Goal: Register for event/course

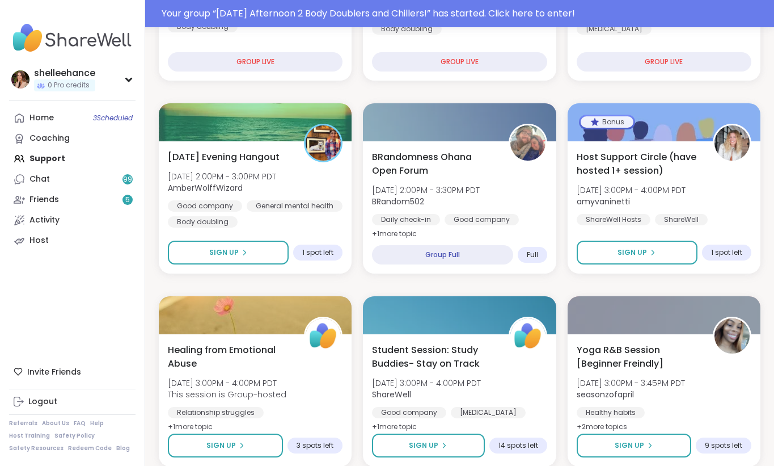
scroll to position [295, 0]
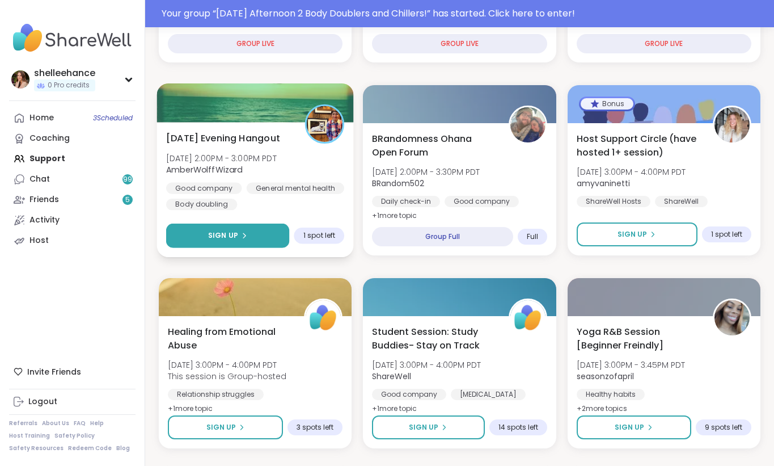
click at [177, 229] on button "Sign Up" at bounding box center [228, 235] width 124 height 24
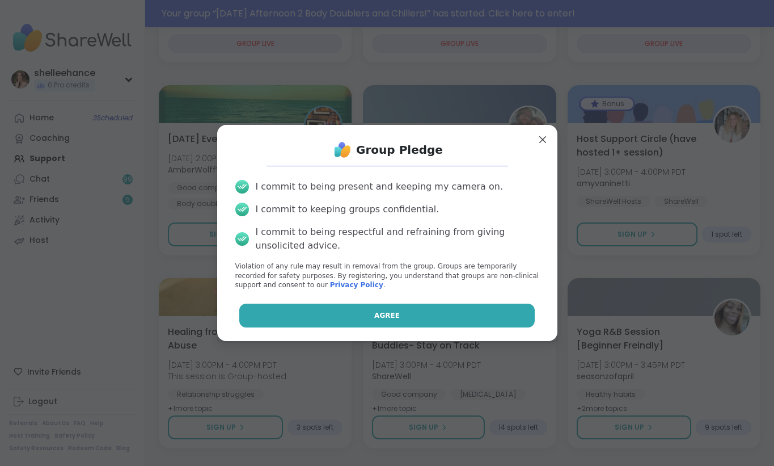
click at [333, 316] on button "Agree" at bounding box center [386, 315] width 295 height 24
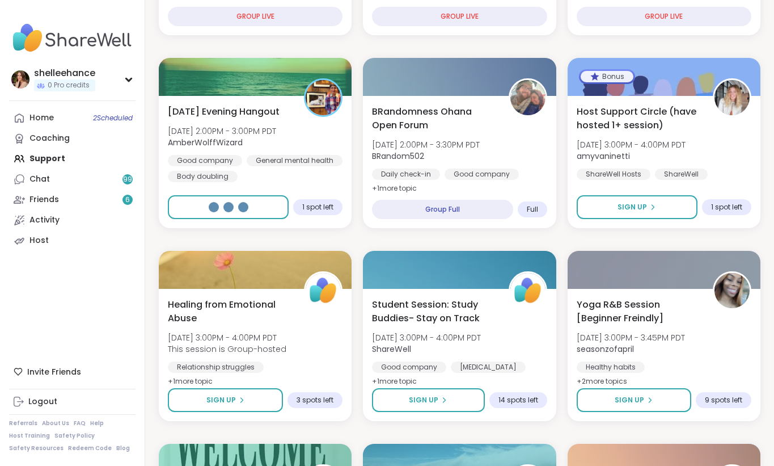
scroll to position [268, 0]
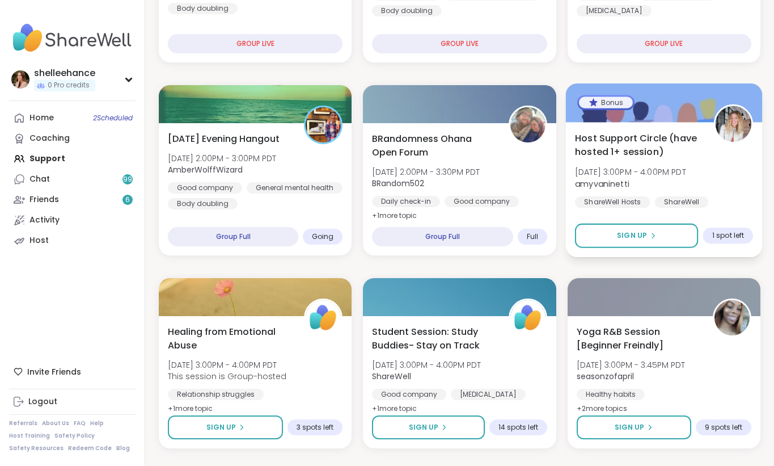
click at [741, 179] on div "Host Support Circle (have hosted 1+ session) Tue, Oct 07 | 3:00PM - 4:00PM PDT …" at bounding box center [664, 177] width 179 height 92
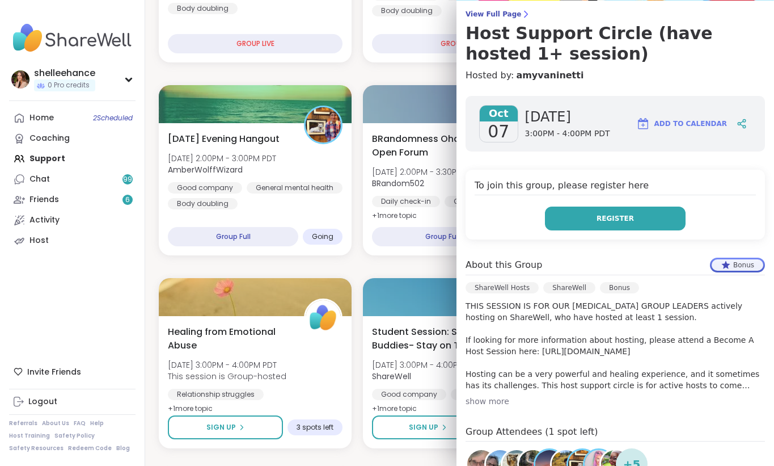
scroll to position [91, 0]
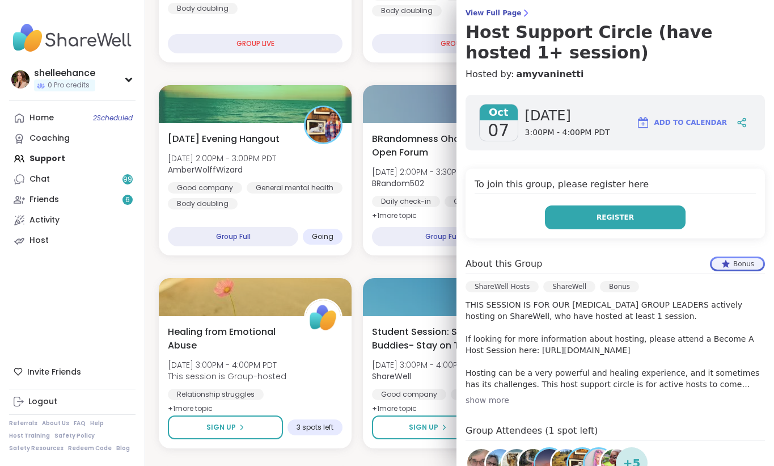
click at [609, 217] on span "Register" at bounding box center [615, 217] width 37 height 10
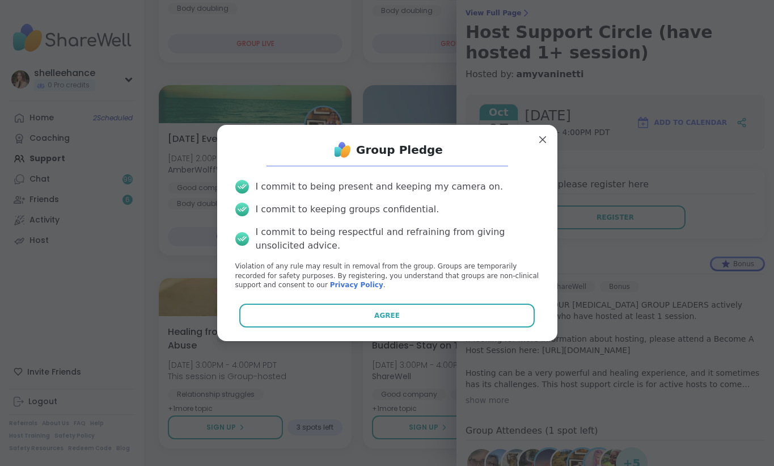
click at [341, 309] on button "Agree" at bounding box center [386, 315] width 295 height 24
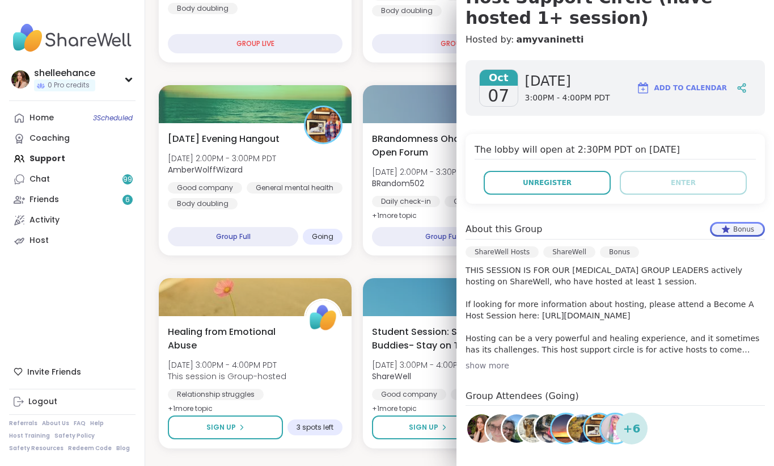
scroll to position [0, 0]
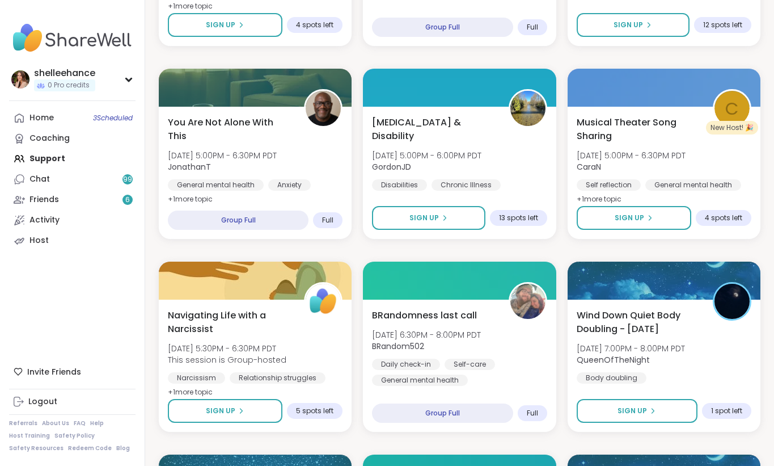
scroll to position [1203, 0]
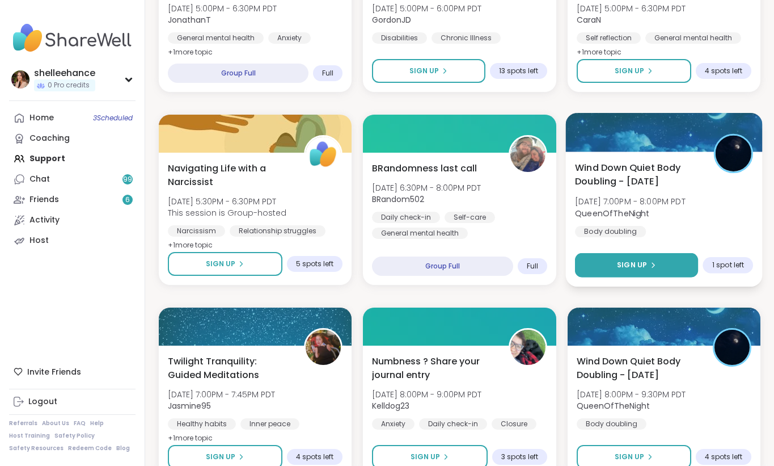
click at [598, 268] on button "Sign Up" at bounding box center [637, 265] width 124 height 24
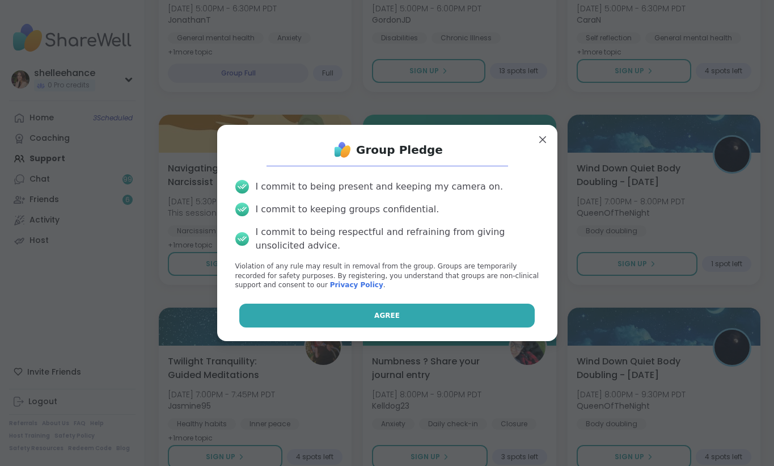
click at [354, 310] on button "Agree" at bounding box center [386, 315] width 295 height 24
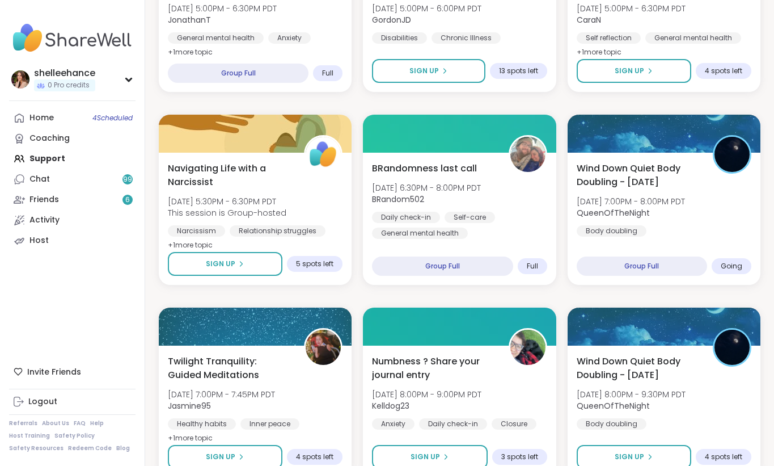
click at [766, 221] on div "Upcoming Support Groups CREATE A SUPPORT GROUP Search Filter All Growth Mental …" at bounding box center [459, 40] width 629 height 2487
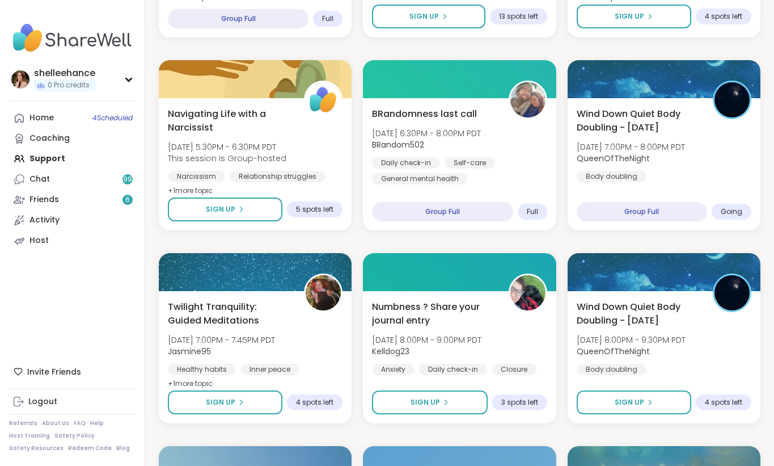
scroll to position [1295, 0]
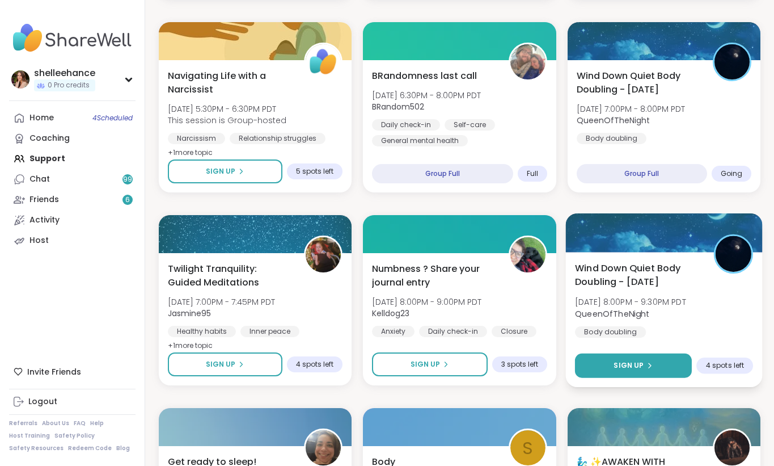
click at [601, 360] on button "Sign Up" at bounding box center [633, 365] width 117 height 24
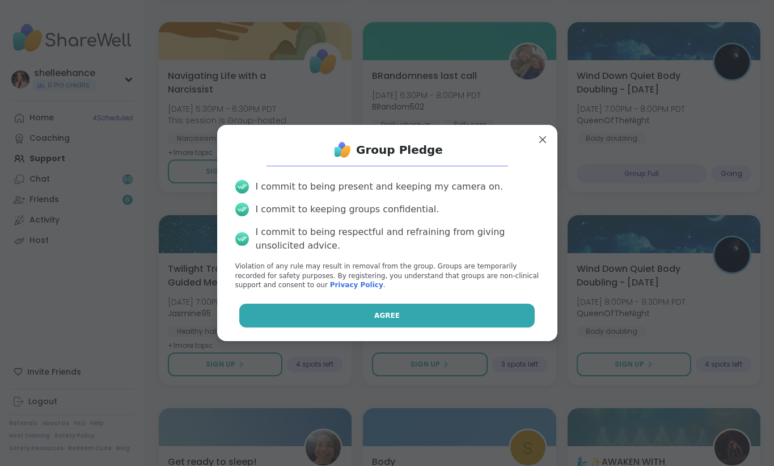
click at [350, 319] on button "Agree" at bounding box center [386, 315] width 295 height 24
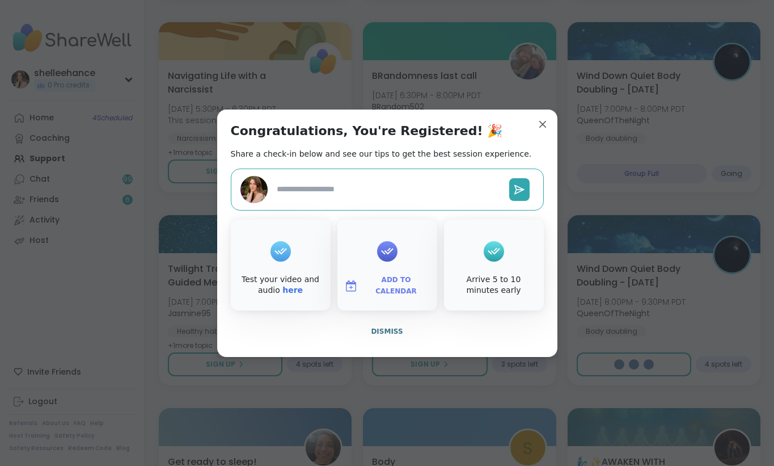
type textarea "*"
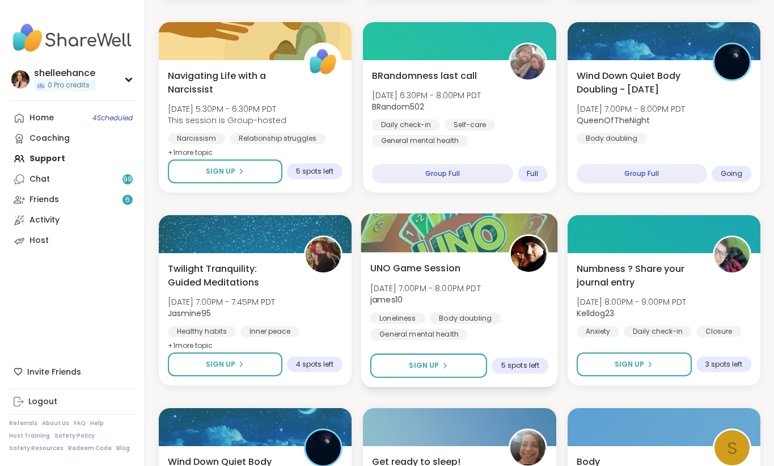
click at [527, 327] on div "Loneliness Body doubling General mental health" at bounding box center [459, 326] width 178 height 28
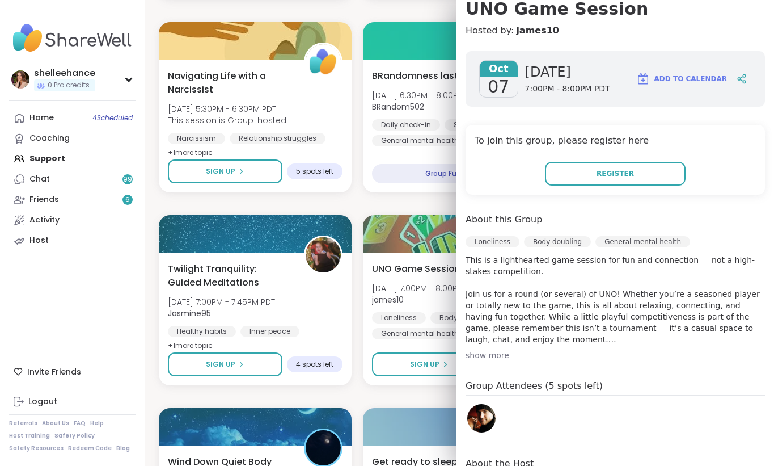
scroll to position [120, 0]
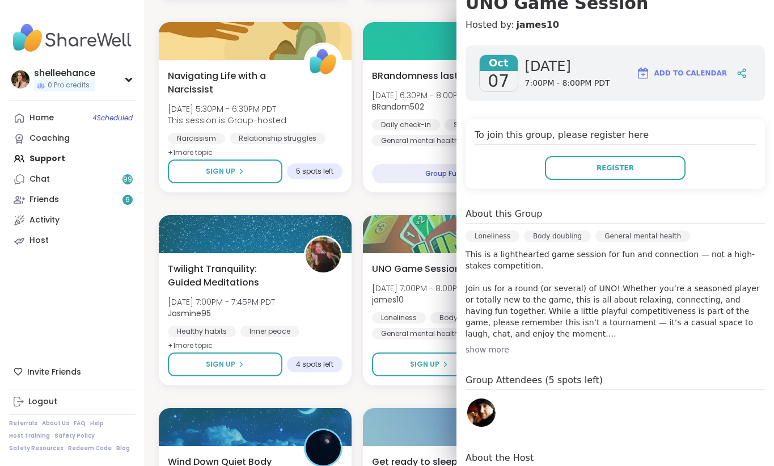
click at [447, 198] on div "Quiet Body Doubling For Productivity - Tuesday Tue, Oct 07 | 12:30PM - 2:00PM P…" at bounding box center [460, 10] width 602 height 2291
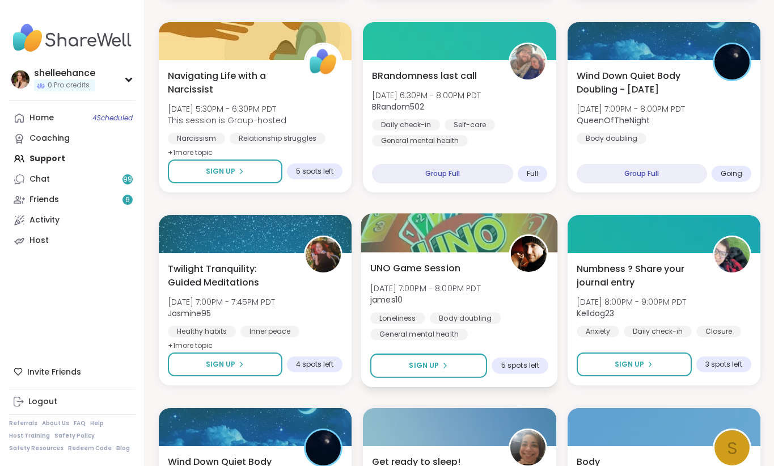
click at [523, 318] on div "Loneliness Body doubling General mental health" at bounding box center [459, 326] width 178 height 28
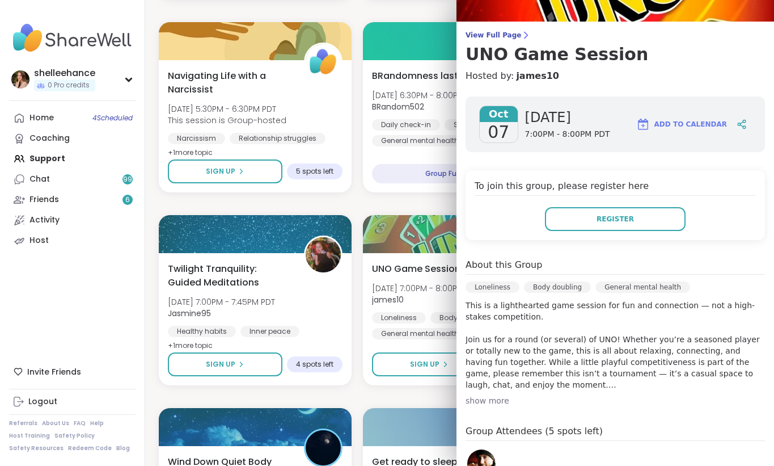
scroll to position [129, 0]
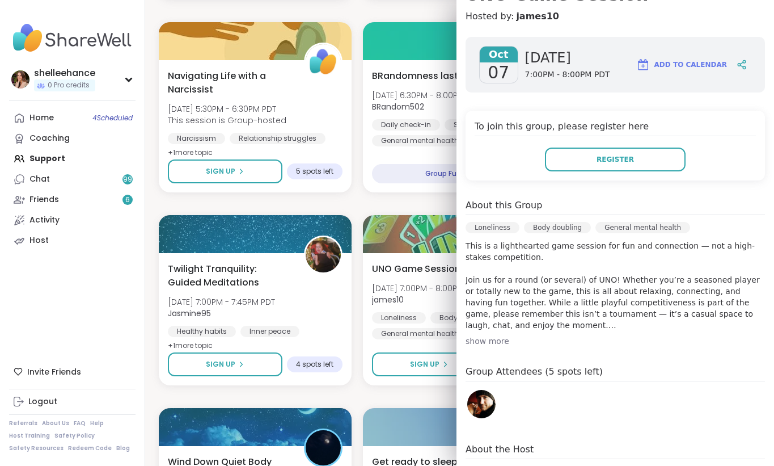
click at [453, 206] on div "Quiet Body Doubling For Productivity - Tuesday Tue, Oct 07 | 12:30PM - 2:00PM P…" at bounding box center [460, 10] width 602 height 2291
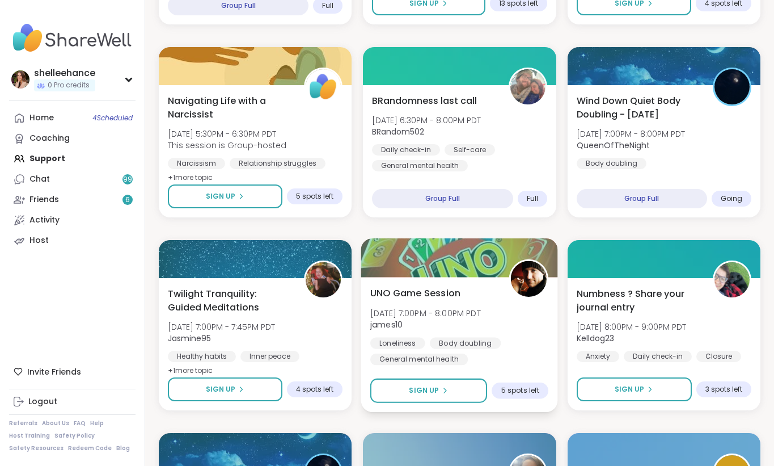
scroll to position [1272, 0]
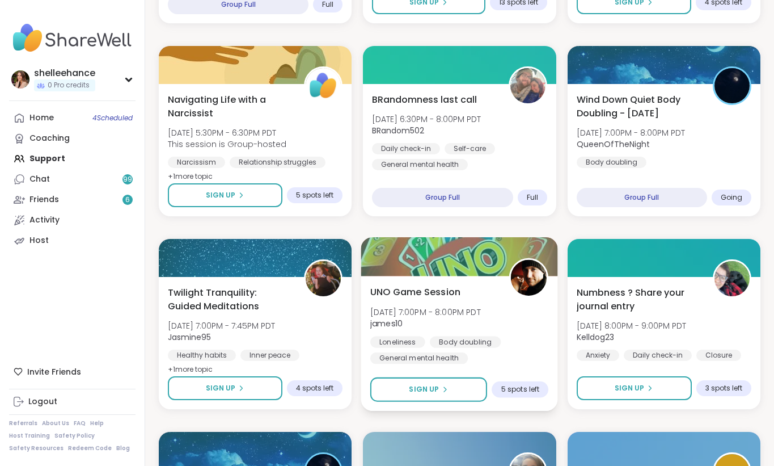
click at [526, 344] on div "Loneliness Body doubling General mental health" at bounding box center [459, 350] width 178 height 28
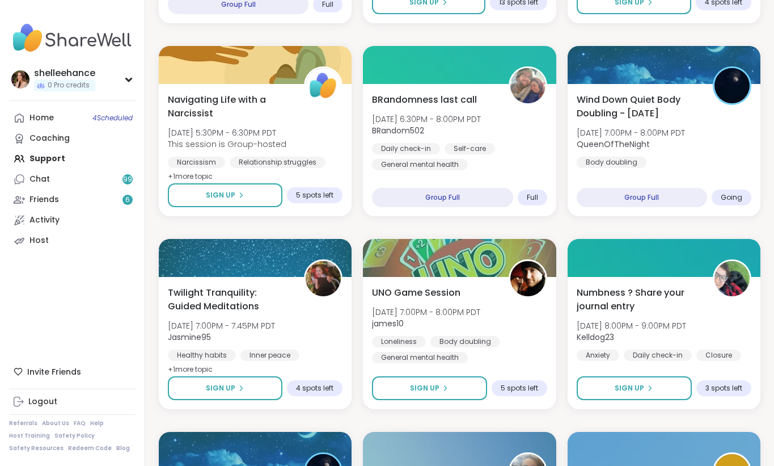
click at [443, 229] on div "Quiet Body Doubling For Productivity - Tuesday Tue, Oct 07 | 12:30PM - 2:00PM P…" at bounding box center [460, 34] width 602 height 2291
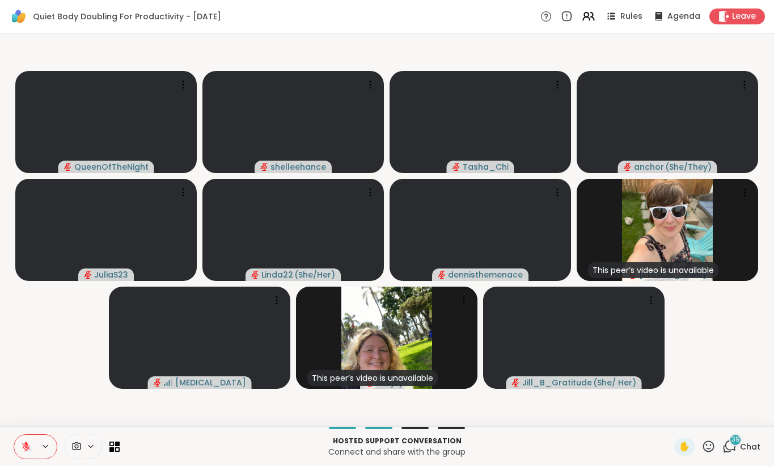
click at [758, 450] on span "Chat" at bounding box center [750, 446] width 20 height 11
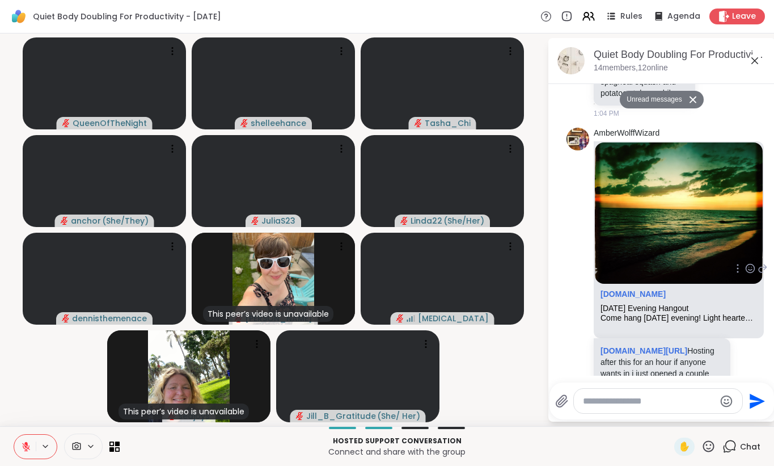
scroll to position [4760, 0]
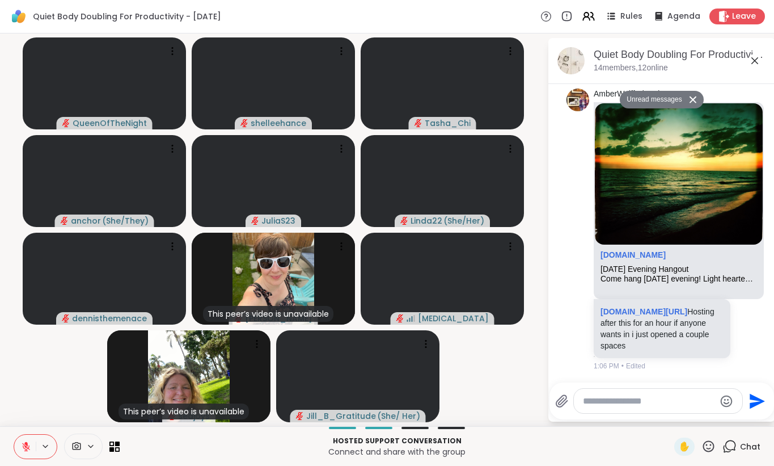
click at [24, 441] on icon at bounding box center [26, 446] width 10 height 10
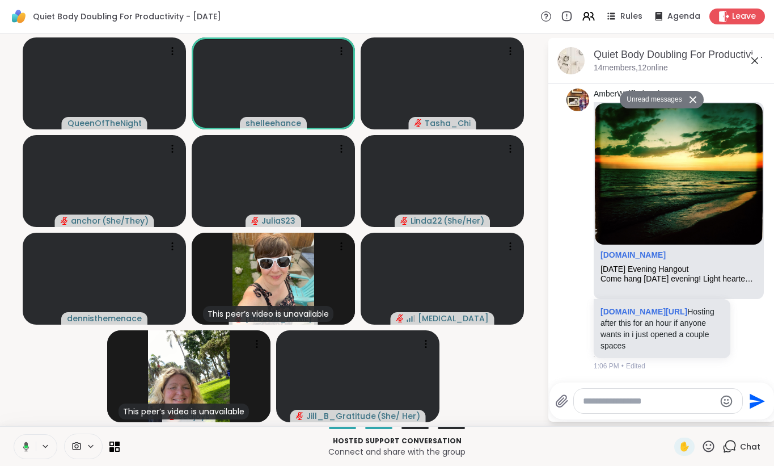
click at [15, 447] on button at bounding box center [23, 446] width 23 height 24
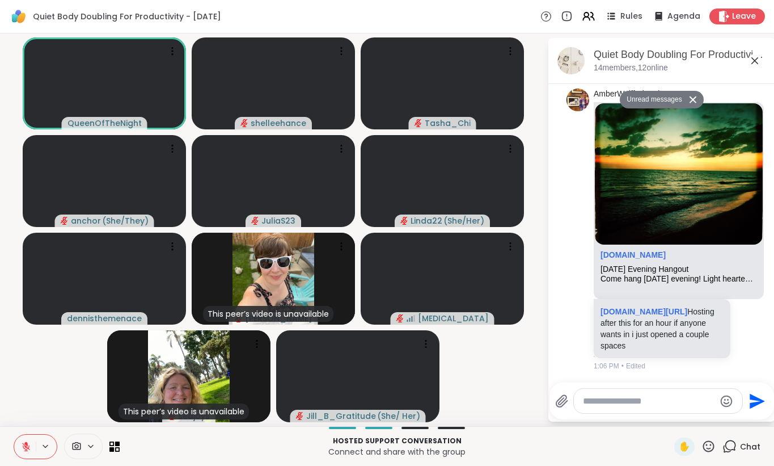
click at [692, 103] on icon at bounding box center [693, 99] width 8 height 7
click at [19, 447] on button at bounding box center [25, 446] width 22 height 24
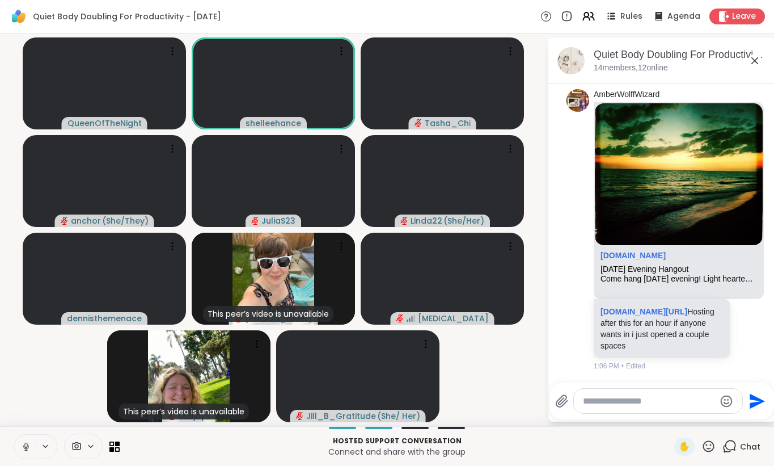
click at [24, 451] on icon at bounding box center [26, 446] width 10 height 10
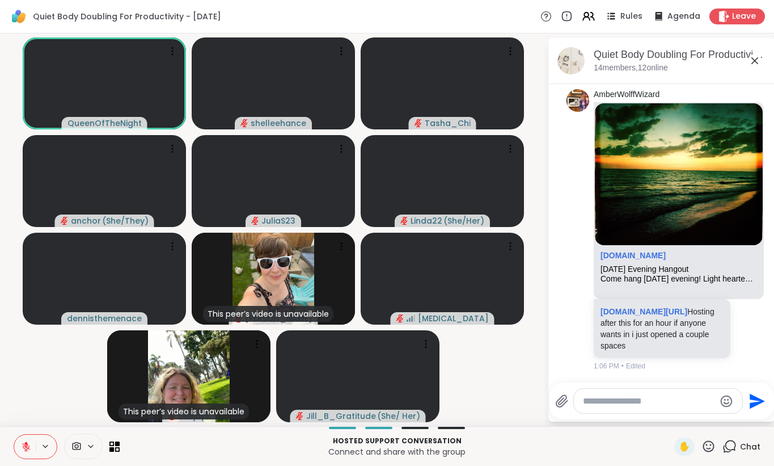
click at [24, 451] on icon at bounding box center [26, 446] width 10 height 10
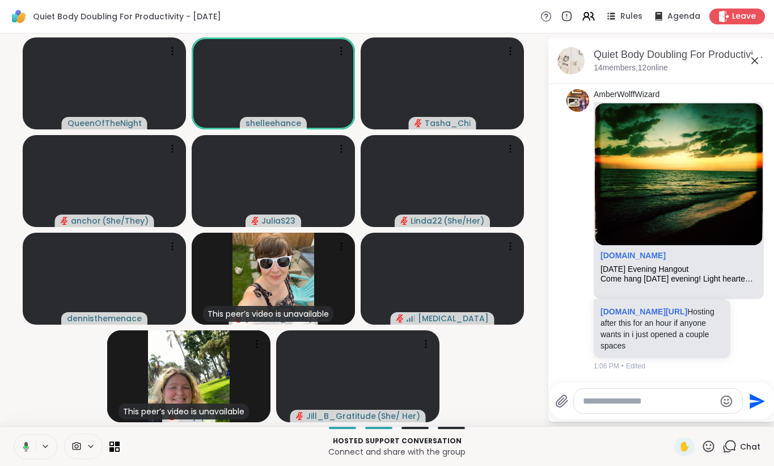
click at [13, 448] on button at bounding box center [23, 446] width 23 height 24
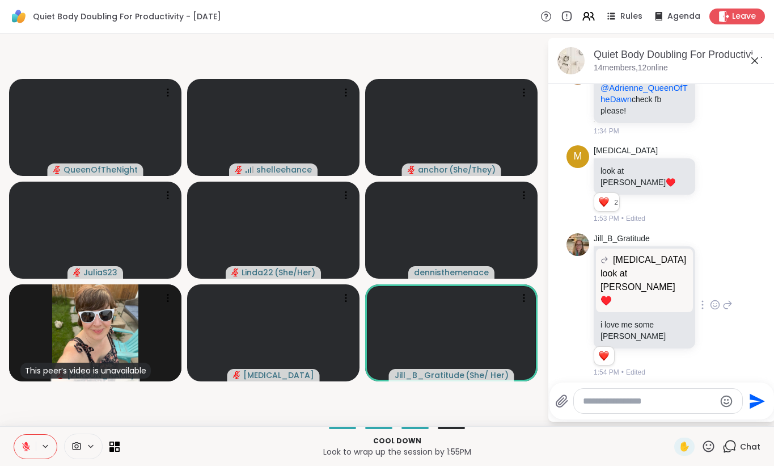
scroll to position [5008, 0]
paste textarea "**********"
type textarea "**********"
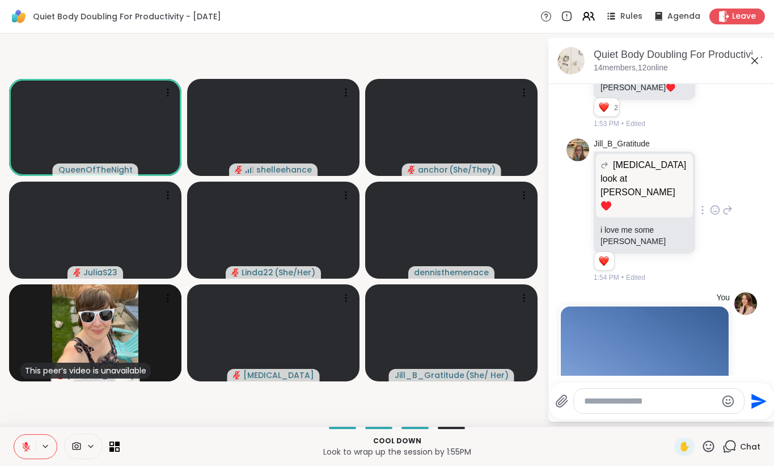
scroll to position [5287, 0]
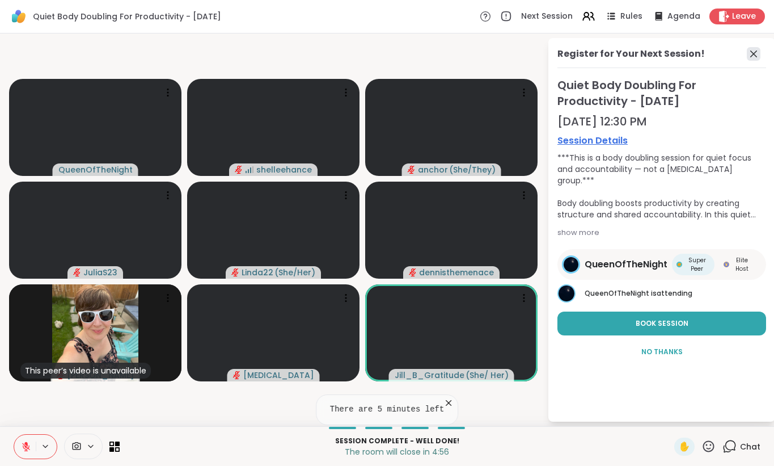
click at [754, 57] on icon at bounding box center [754, 54] width 14 height 14
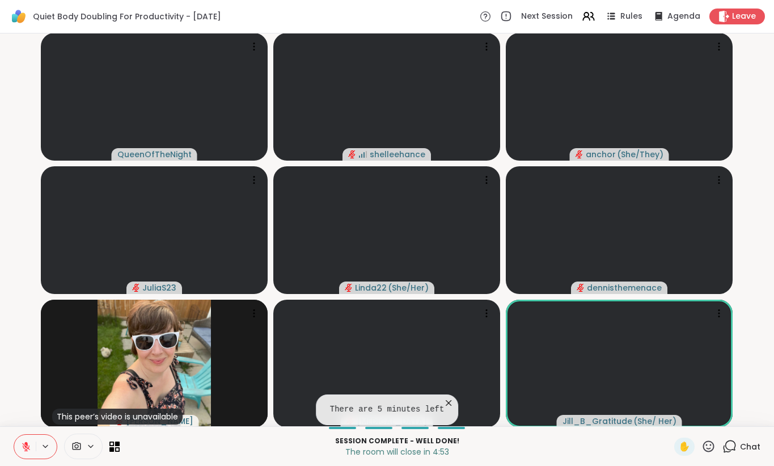
click at [760, 453] on div "Chat" at bounding box center [742, 446] width 38 height 18
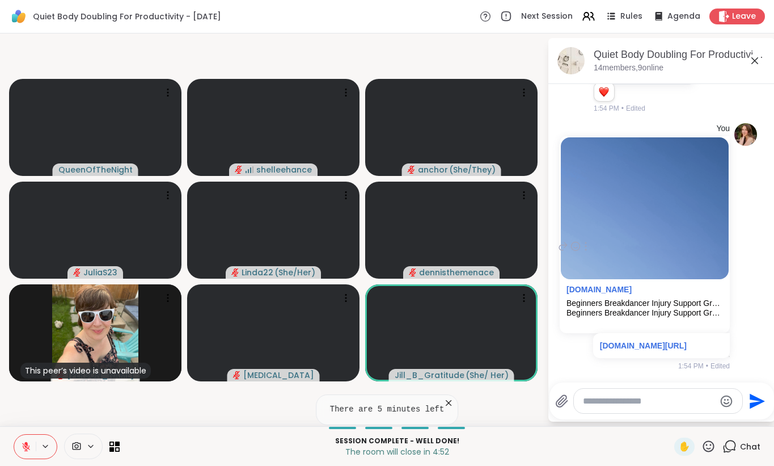
click at [626, 340] on p "sharewellnow.com/session/8ea995cf-c949-4612-8bbd-314acee3510f" at bounding box center [661, 345] width 123 height 11
click at [630, 341] on link "sharewellnow.com/session/8ea995cf-c949-4612-8bbd-314acee3510f" at bounding box center [643, 345] width 87 height 9
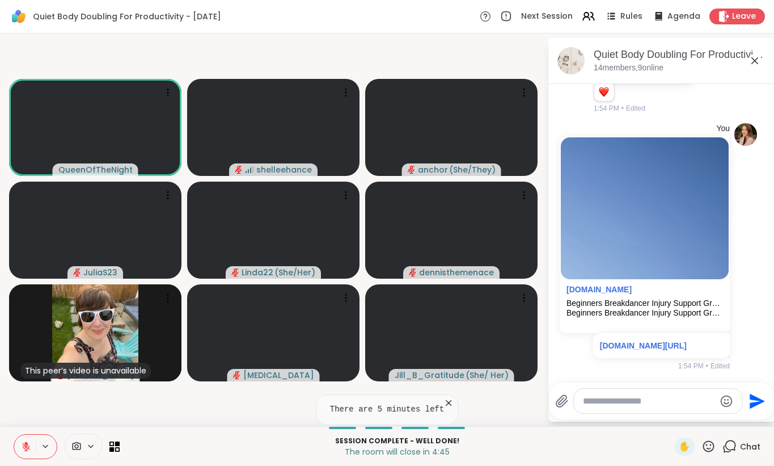
click at [17, 449] on button at bounding box center [25, 446] width 22 height 24
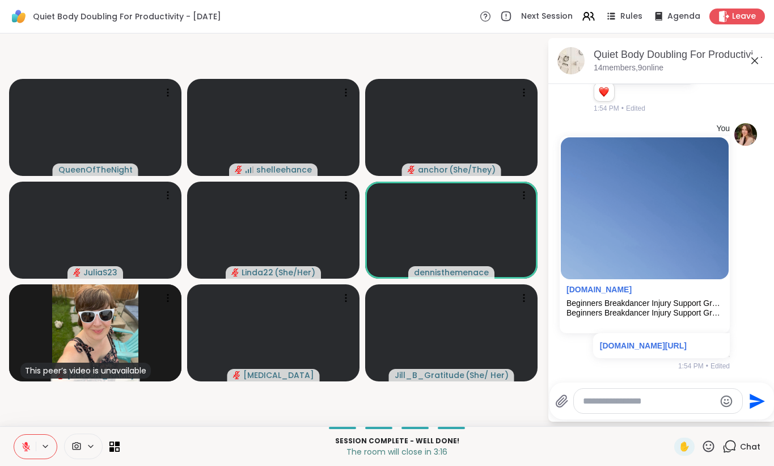
click at [15, 450] on button at bounding box center [25, 446] width 22 height 24
click at [20, 447] on button at bounding box center [25, 446] width 22 height 24
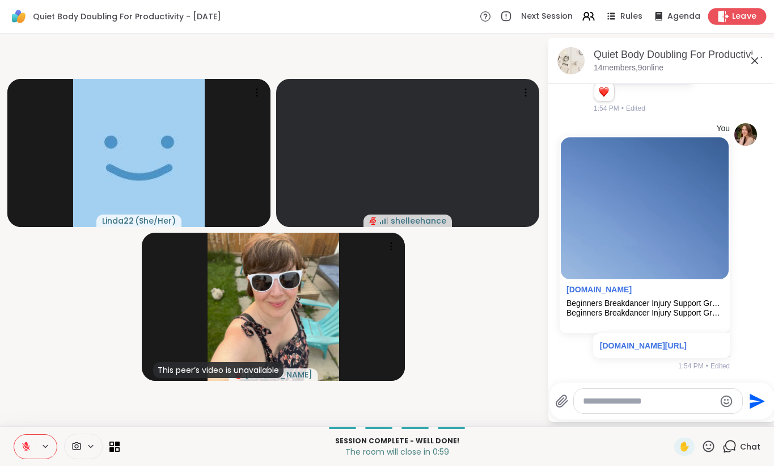
click at [748, 16] on span "Leave" at bounding box center [744, 17] width 25 height 12
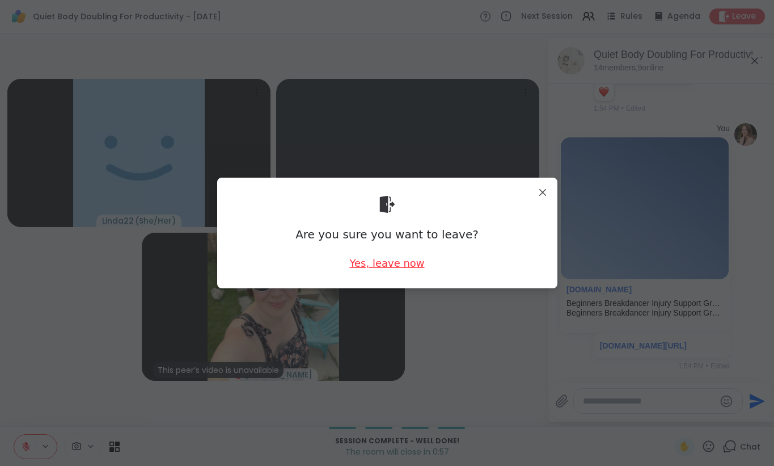
click at [394, 260] on div "Yes, leave now" at bounding box center [386, 263] width 75 height 14
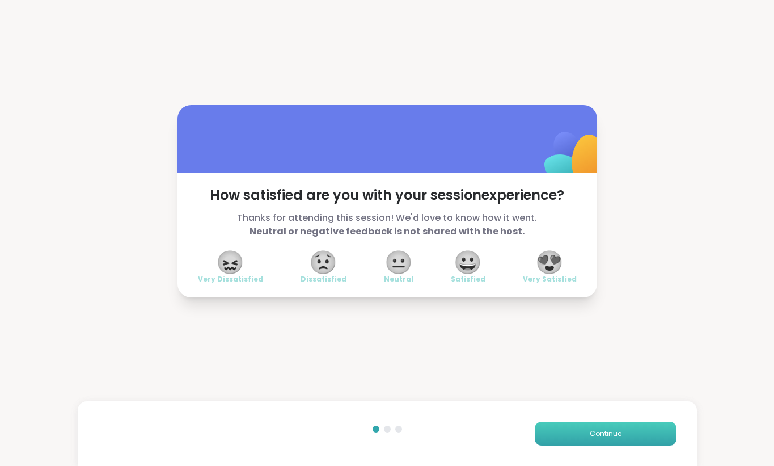
click at [605, 439] on button "Continue" at bounding box center [606, 433] width 142 height 24
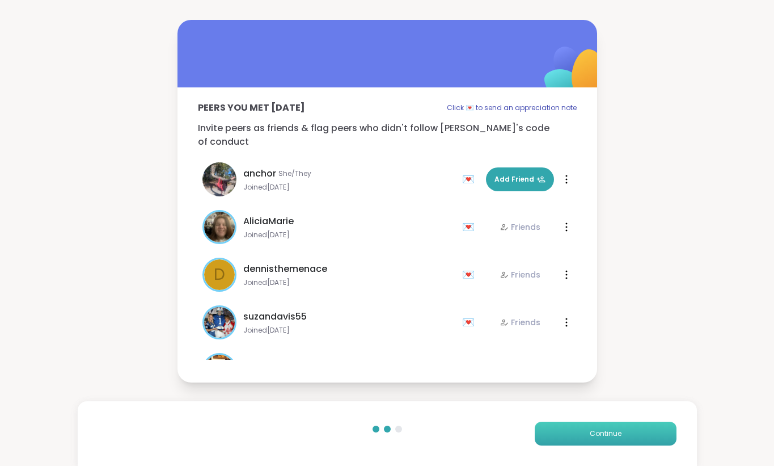
click at [605, 439] on button "Continue" at bounding box center [606, 433] width 142 height 24
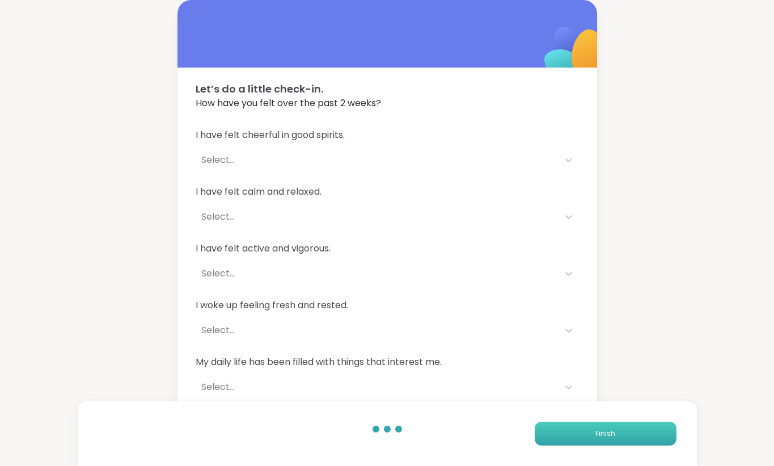
click at [605, 439] on button "Finish" at bounding box center [606, 433] width 142 height 24
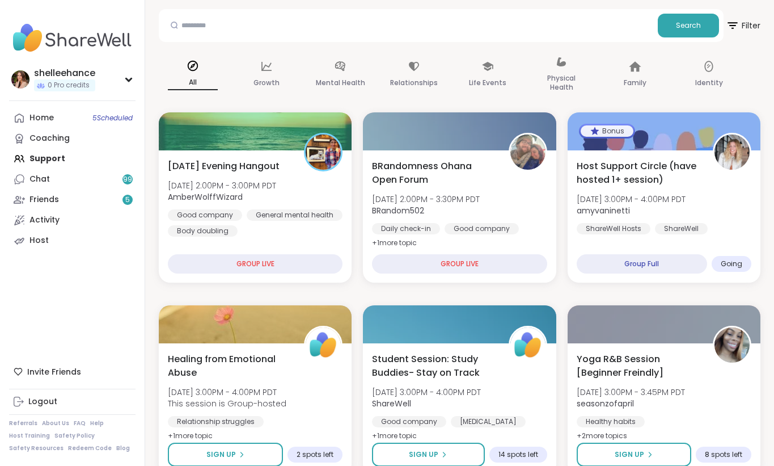
scroll to position [57, 0]
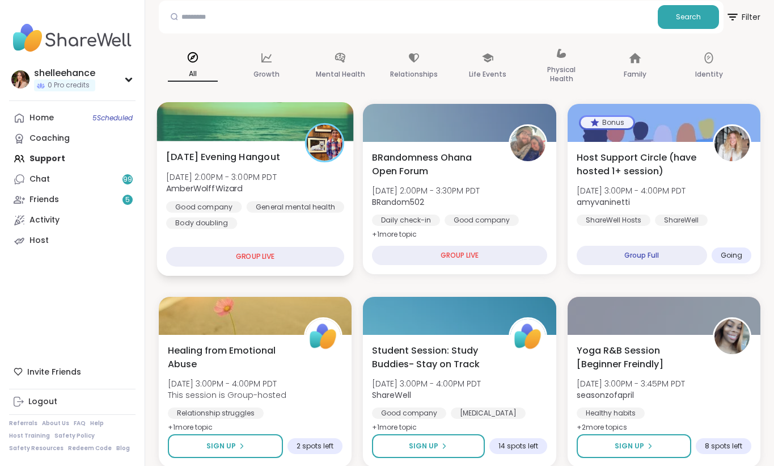
click at [337, 229] on div "Tuesday Evening Hangout Tue, Oct 07 | 2:00PM - 3:00PM PDT AmberWolffWizard Good…" at bounding box center [255, 208] width 197 height 135
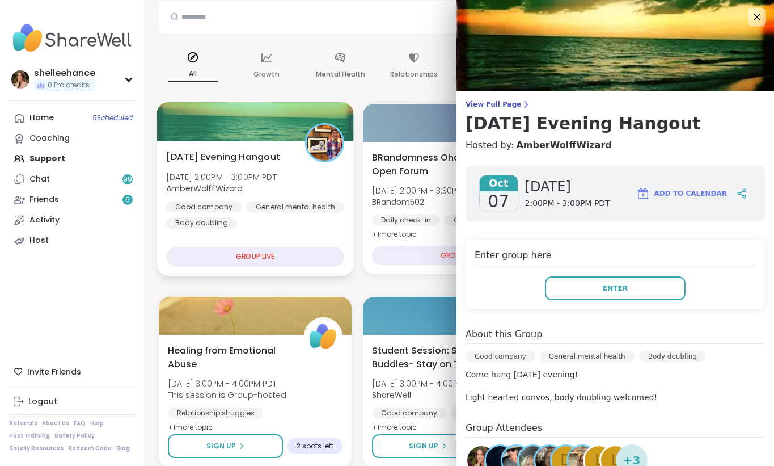
drag, startPoint x: 558, startPoint y: 286, endPoint x: 337, endPoint y: 265, distance: 222.2
click at [328, 235] on div "Tuesday Evening Hangout Tue, Oct 07 | 2:00PM - 3:00PM PDT AmberWolffWizard Good…" at bounding box center [255, 208] width 197 height 135
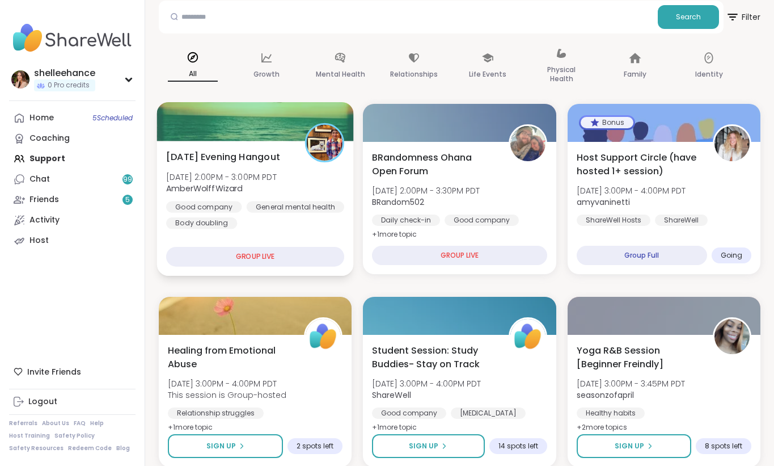
click at [328, 235] on div "Tuesday Evening Hangout Tue, Oct 07 | 2:00PM - 3:00PM PDT AmberWolffWizard Good…" at bounding box center [255, 208] width 197 height 135
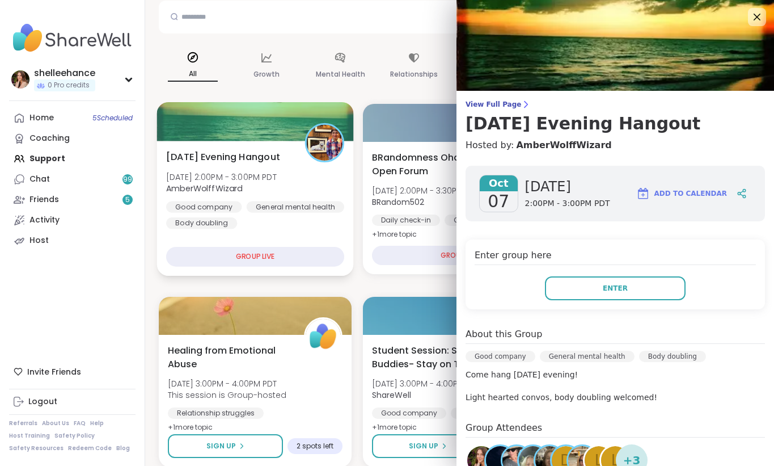
click at [328, 235] on div "Tuesday Evening Hangout Tue, Oct 07 | 2:00PM - 3:00PM PDT AmberWolffWizard Good…" at bounding box center [255, 208] width 197 height 135
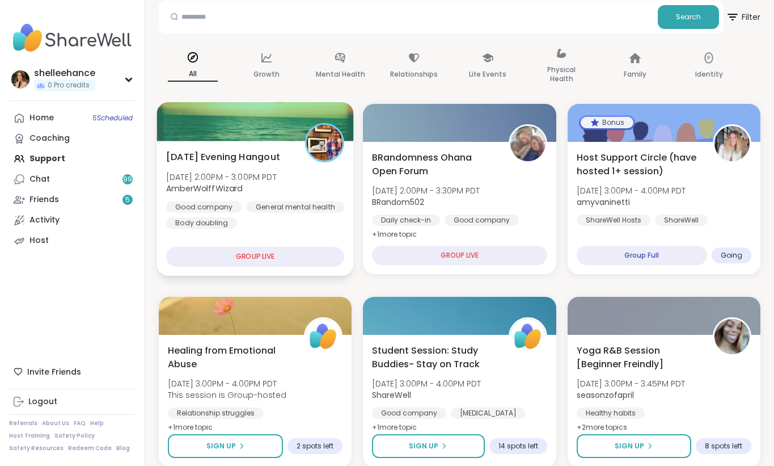
click at [328, 235] on div "Tuesday Evening Hangout Tue, Oct 07 | 2:00PM - 3:00PM PDT AmberWolffWizard Good…" at bounding box center [255, 208] width 197 height 135
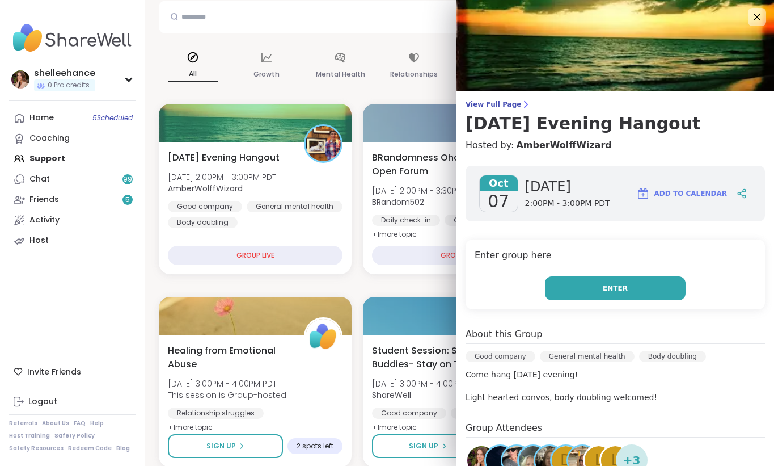
click at [590, 293] on button "Enter" at bounding box center [615, 288] width 141 height 24
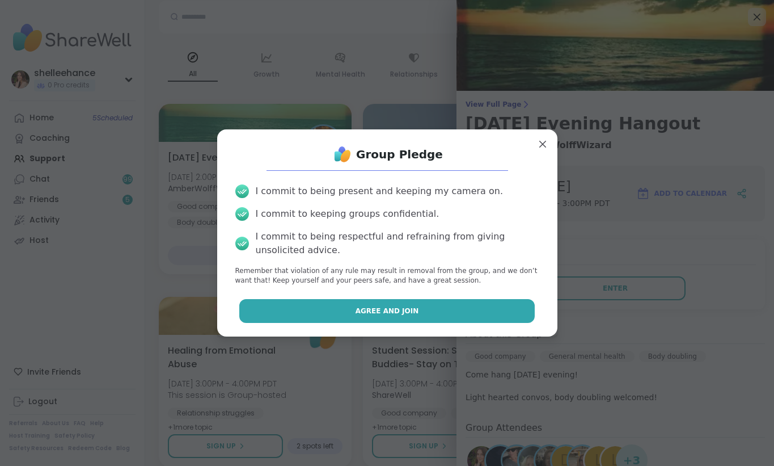
click at [336, 307] on button "Agree and Join" at bounding box center [386, 311] width 295 height 24
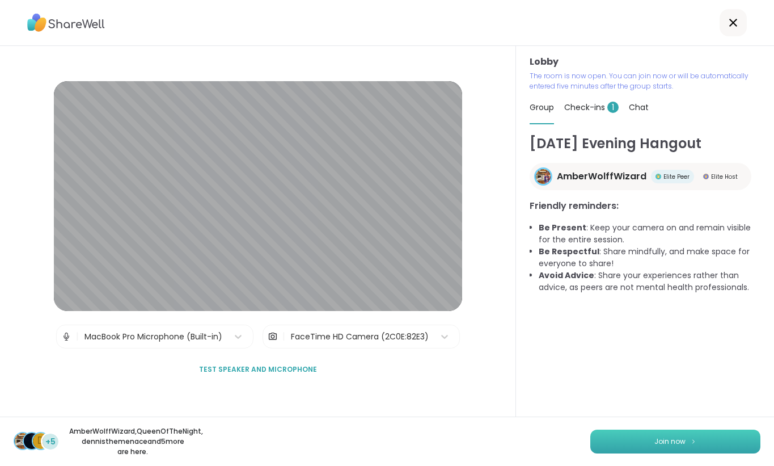
click at [662, 449] on button "Join now" at bounding box center [675, 441] width 170 height 24
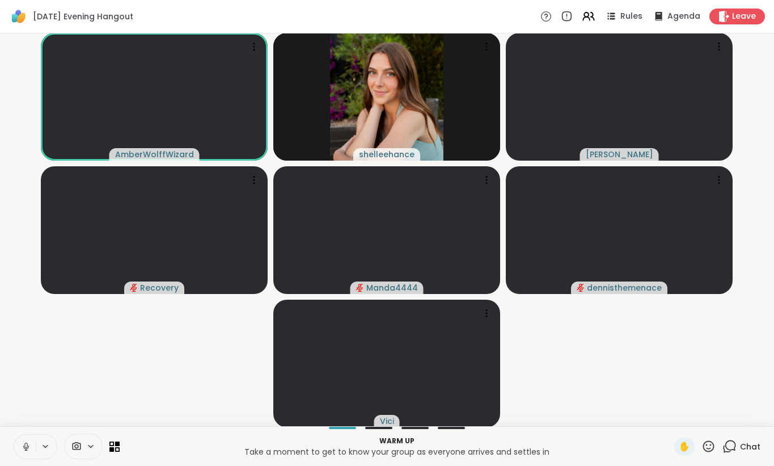
click at [22, 446] on icon at bounding box center [26, 446] width 10 height 10
click at [23, 451] on button at bounding box center [25, 446] width 22 height 24
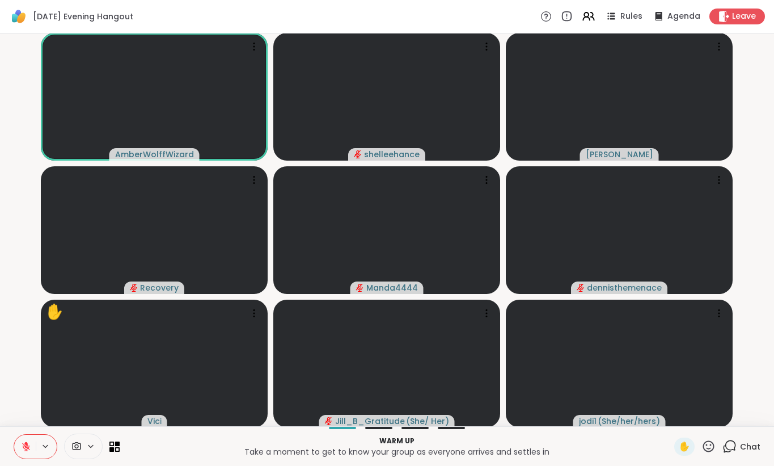
click at [23, 449] on icon at bounding box center [26, 446] width 10 height 10
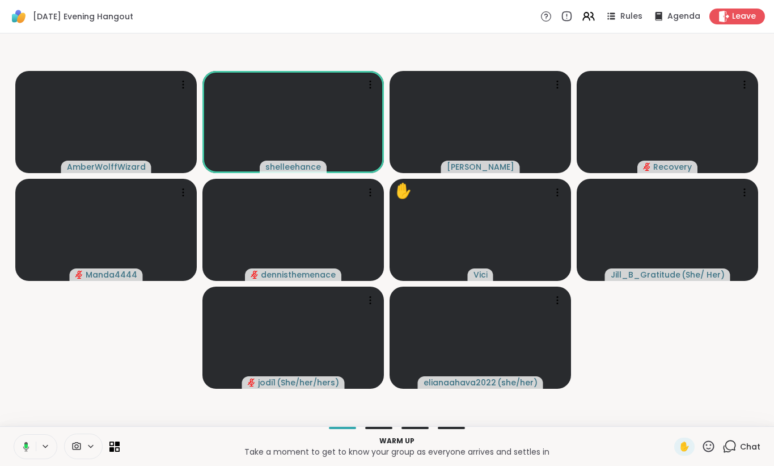
click at [23, 449] on icon at bounding box center [24, 446] width 10 height 10
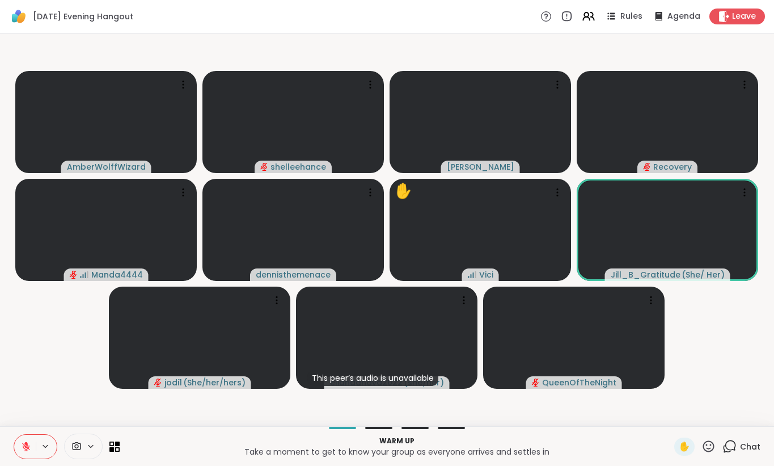
click at [23, 449] on icon at bounding box center [26, 446] width 10 height 10
click at [21, 449] on icon at bounding box center [26, 446] width 10 height 10
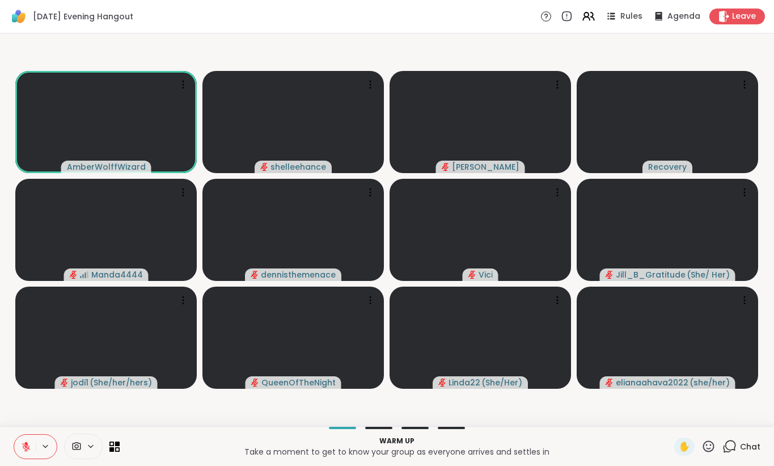
click at [426, 49] on video-player-container "AmberWolffWizard shelleehance Lorena Recovery Manda4444 dennisthemenace Vici Ji…" at bounding box center [387, 229] width 761 height 383
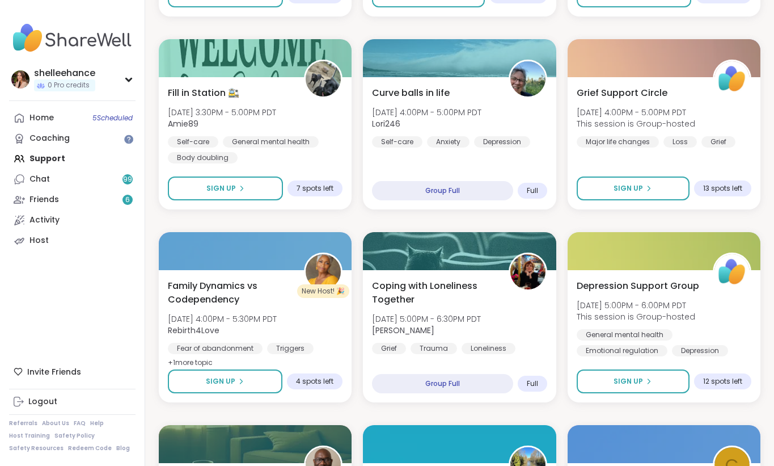
scroll to position [676, 0]
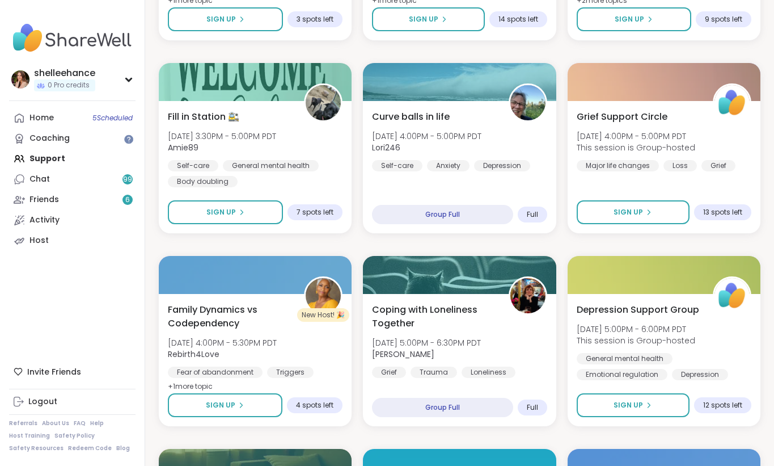
click at [505, 176] on div "Curve balls in life [DATE] 4:00PM - 5:00PM PDT Lori246 Self-care Anxiety [MEDIC…" at bounding box center [459, 167] width 193 height 132
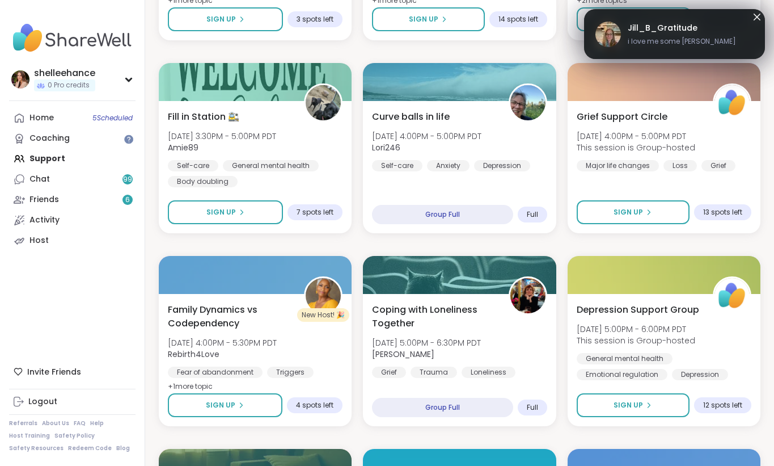
click at [755, 16] on icon at bounding box center [757, 17] width 14 height 14
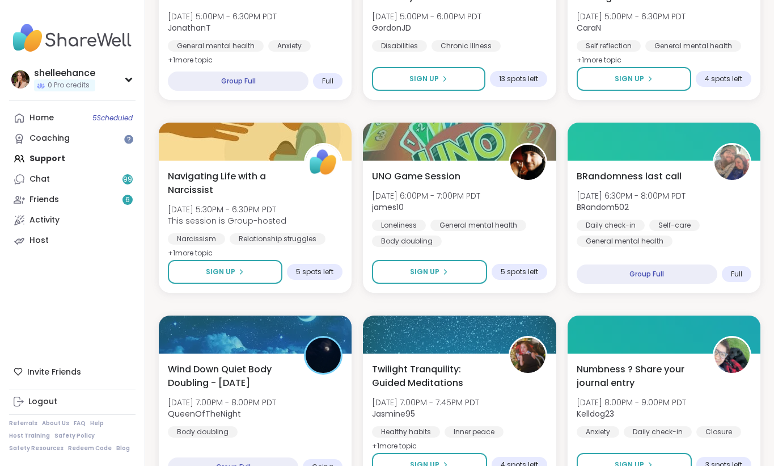
scroll to position [1159, 0]
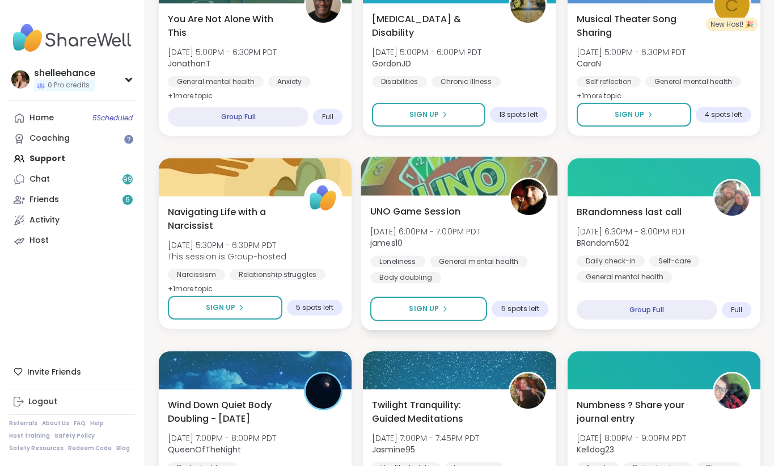
click at [525, 240] on div "UNO Game Session Tue, Oct 07 | 6:00PM - 7:00PM PDT james10 Loneliness General m…" at bounding box center [459, 243] width 178 height 79
click at [430, 146] on div "Quiet Body Doubling For Productivity - Tuesday Tue, Oct 07 | 12:30PM - 2:00PM P…" at bounding box center [460, 146] width 602 height 2291
click at [56, 160] on div "Home 5 Scheduled Coaching Support Chat 99 Friends 6 Activity Host" at bounding box center [72, 179] width 126 height 143
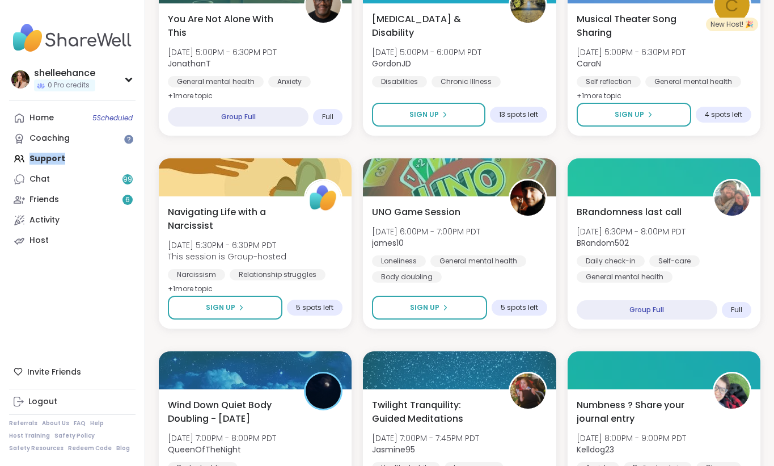
click at [56, 160] on div "Home 5 Scheduled Coaching Support Chat 99 Friends 6 Activity Host" at bounding box center [72, 179] width 126 height 143
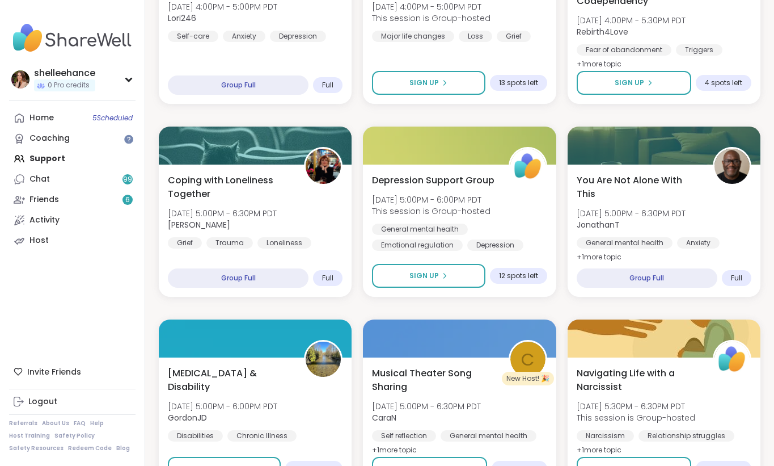
scroll to position [1003, 0]
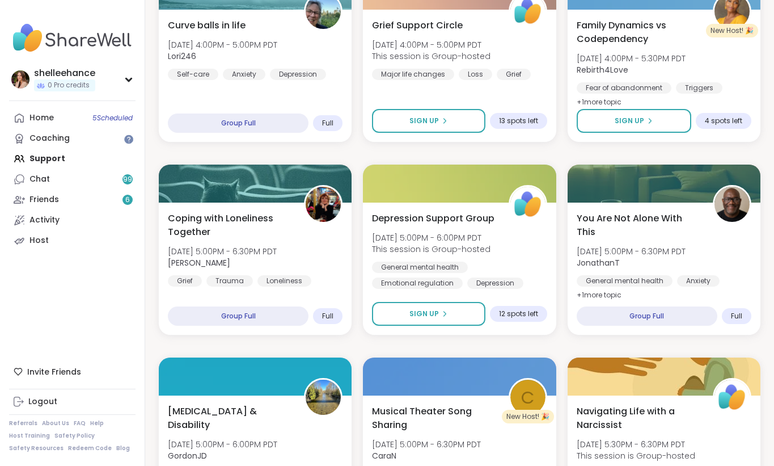
scroll to position [766, 0]
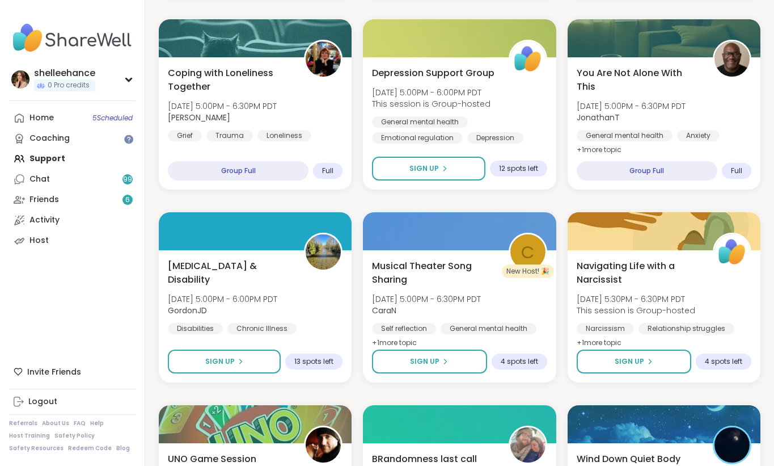
scroll to position [913, 0]
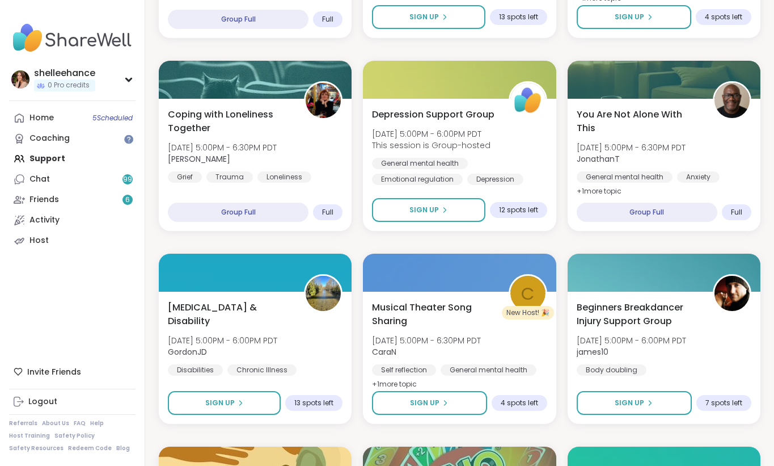
scroll to position [877, 0]
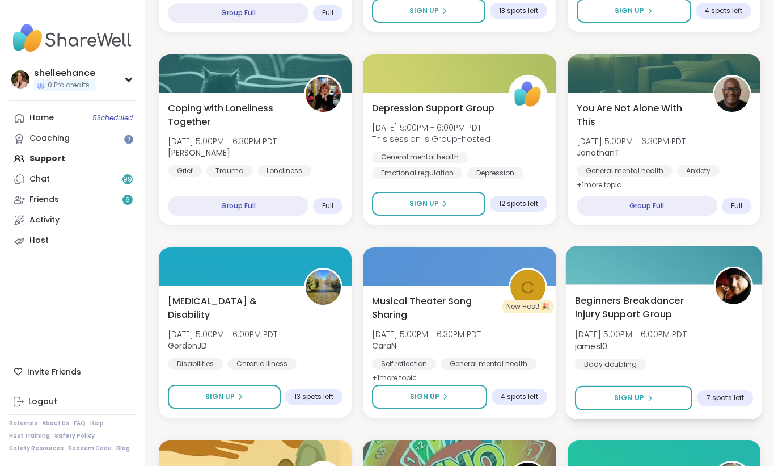
click at [722, 330] on div "Beginners Breakdancer Injury Support Group Tue, Oct 07 | 5:00PM - 6:00PM PDT ja…" at bounding box center [664, 331] width 179 height 77
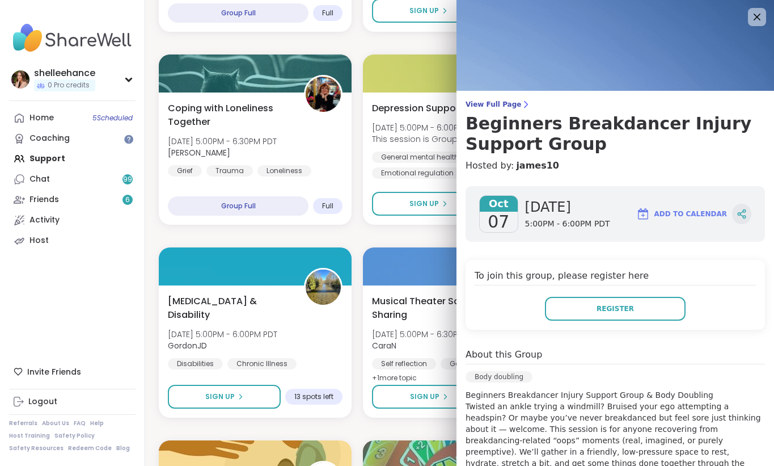
click at [744, 213] on icon at bounding box center [742, 214] width 10 height 10
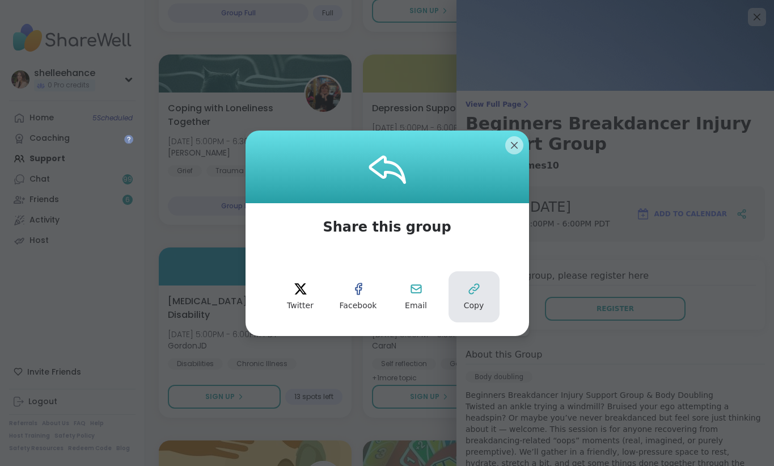
click at [457, 295] on button "Copy" at bounding box center [474, 296] width 51 height 51
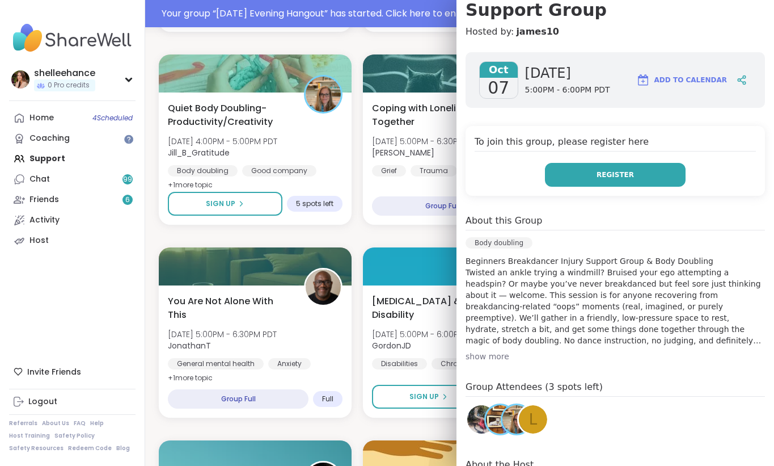
scroll to position [146, 0]
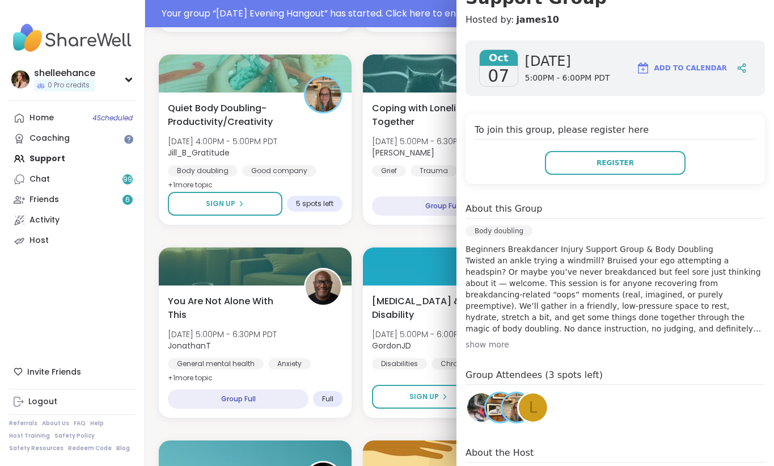
click at [496, 344] on div "show more" at bounding box center [615, 344] width 299 height 11
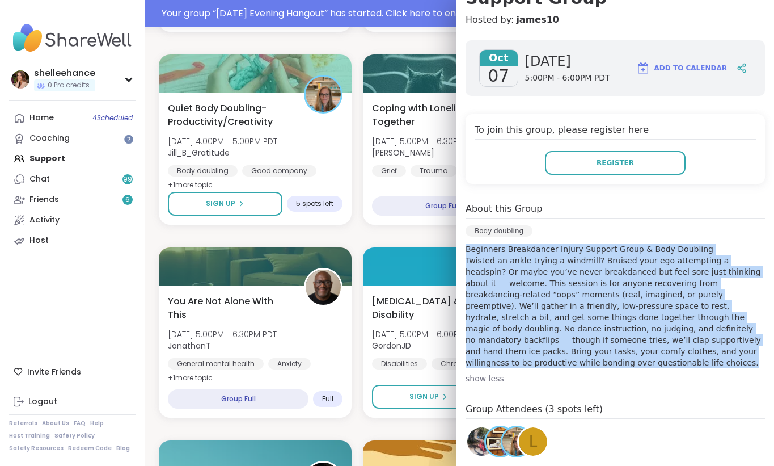
drag, startPoint x: 466, startPoint y: 246, endPoint x: 691, endPoint y: 356, distance: 250.1
click at [691, 356] on p "Beginners Breakdancer Injury Support Group & Body Doubling Twisted an ankle try…" at bounding box center [615, 305] width 299 height 125
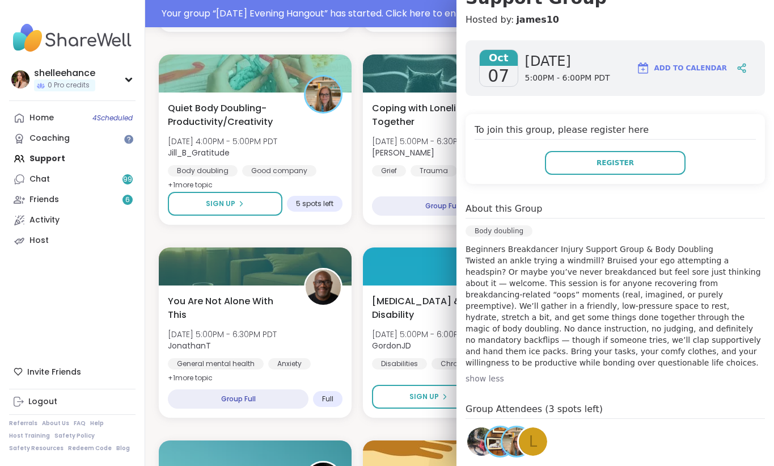
click at [438, 230] on div "Quiet Body Doubling For Productivity - Tuesday Tue, Oct 07 | 12:30PM - 2:00PM P…" at bounding box center [460, 428] width 602 height 2291
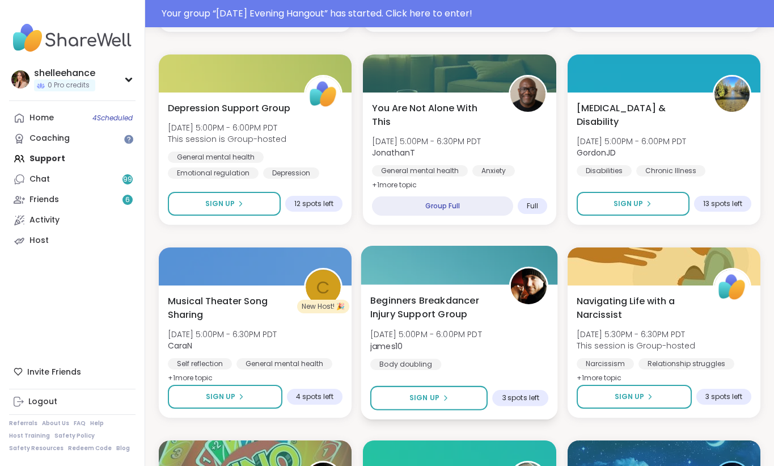
scroll to position [1003, 0]
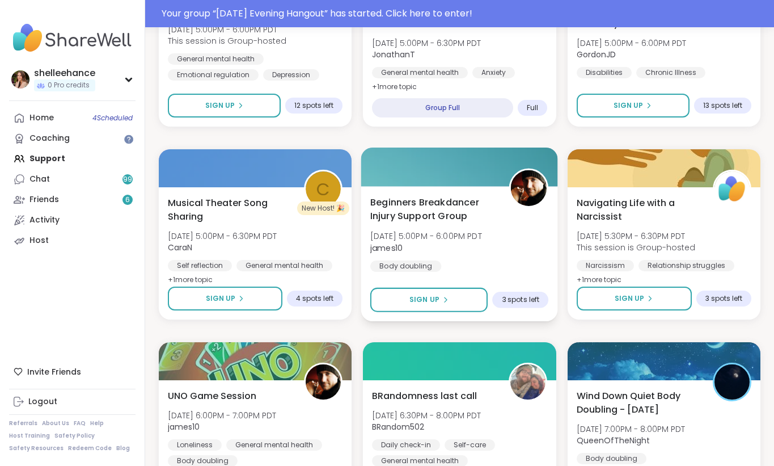
click at [522, 269] on div "Beginners Breakdancer Injury Support Group Tue, Oct 07 | 5:00PM - 6:00PM PDT ja…" at bounding box center [459, 233] width 178 height 77
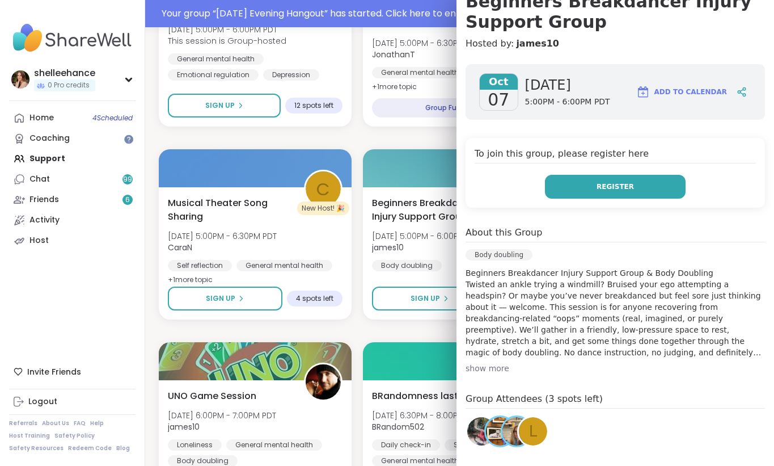
scroll to position [126, 0]
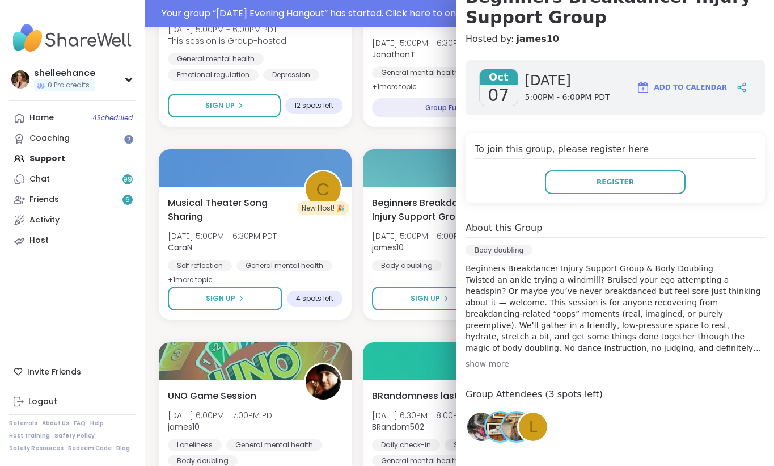
click at [444, 331] on div "Tuesday Evening Hangout Tue, Oct 07 | 2:00PM - 3:00PM PDT AmberWolffWizard Good…" at bounding box center [460, 330] width 602 height 2291
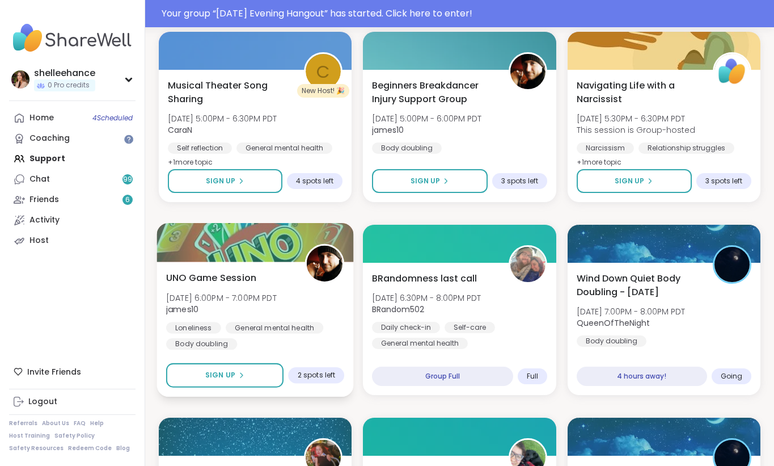
scroll to position [1123, 0]
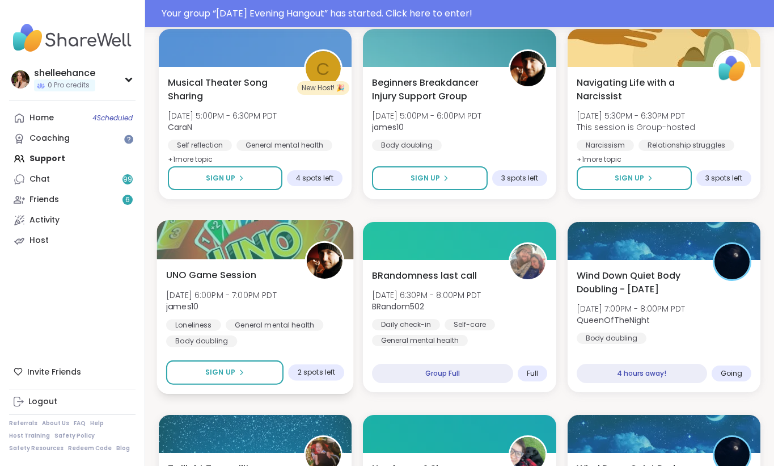
click at [309, 344] on div "Loneliness General mental health Body doubling" at bounding box center [255, 333] width 178 height 28
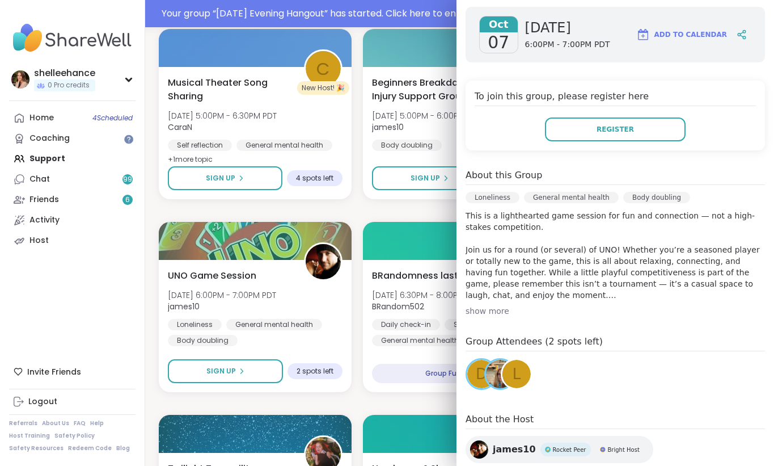
scroll to position [164, 0]
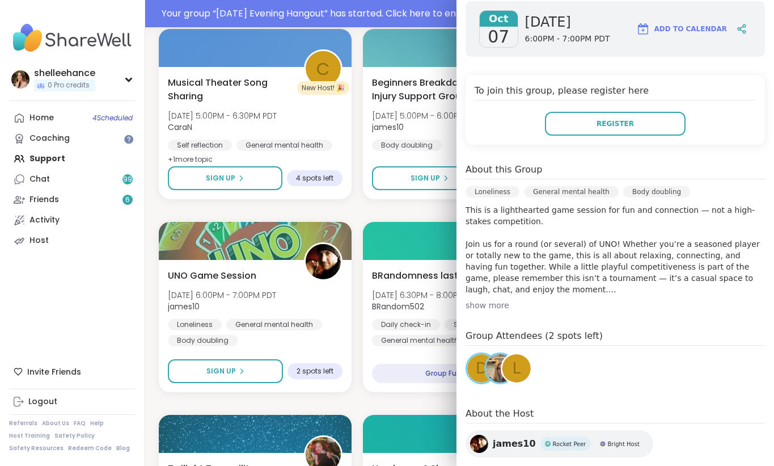
click at [447, 207] on body "Your group “ Tuesday Evening Hangout ” has started. Click here to enter! shelle…" at bounding box center [387, 139] width 774 height 2525
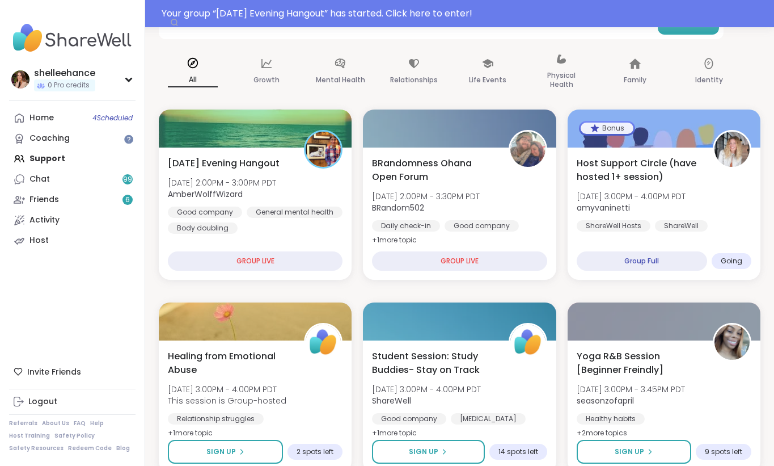
scroll to position [0, 0]
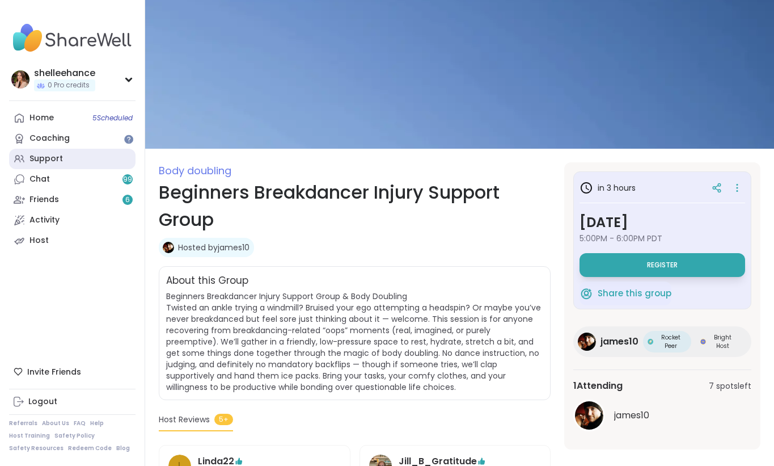
click at [90, 164] on link "Support" at bounding box center [72, 159] width 126 height 20
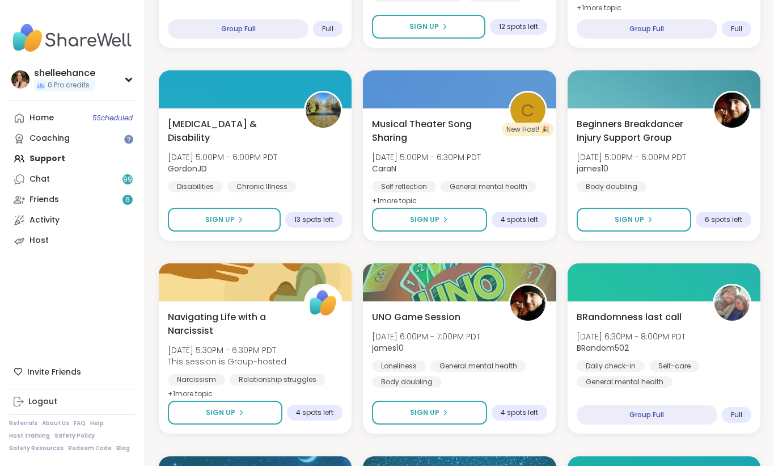
scroll to position [1095, 0]
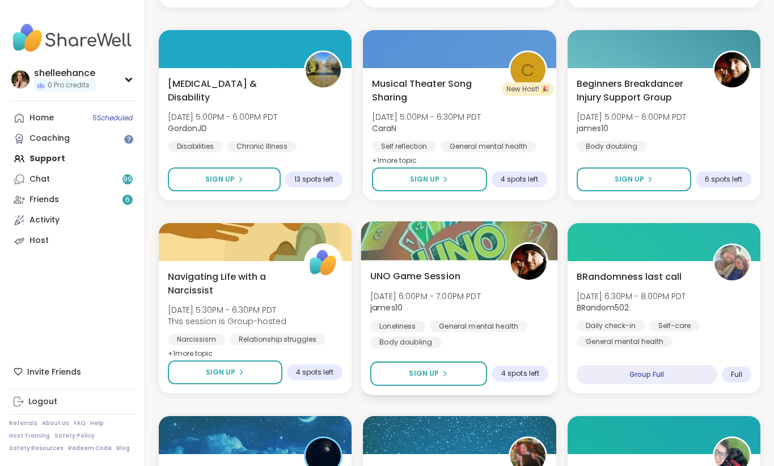
click at [529, 340] on div "Loneliness General mental health Body doubling" at bounding box center [459, 334] width 178 height 28
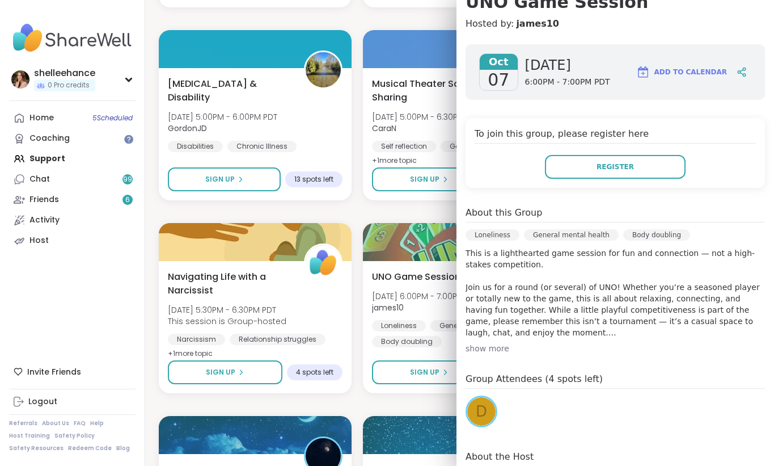
scroll to position [142, 0]
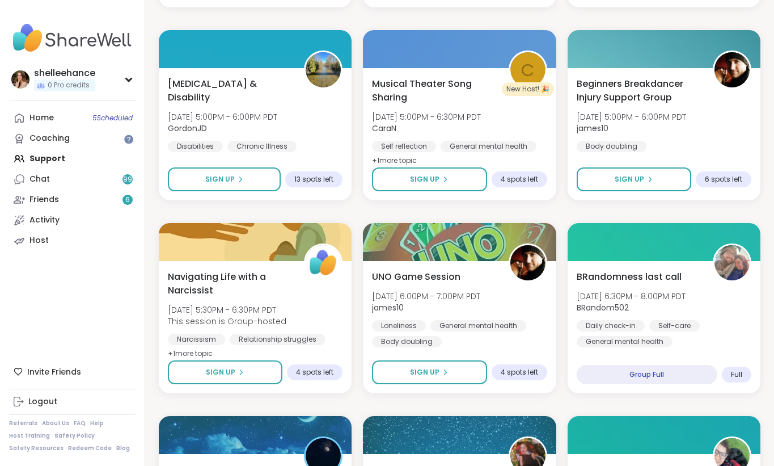
click at [430, 399] on div "Quiet Body Doubling For Productivity - [DATE] [DATE] 12:30PM - 2:00PM PDT Queen…" at bounding box center [460, 211] width 602 height 2291
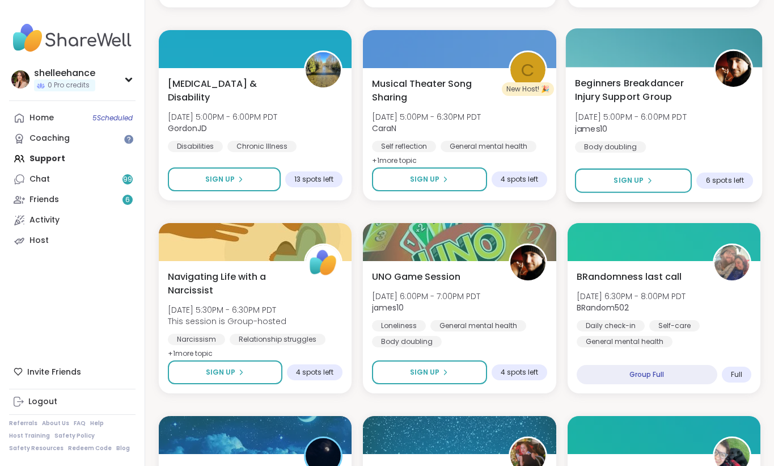
click at [669, 162] on div "Beginners Breakdancer Injury Support Group [DATE] 5:00PM - 6:00PM PDT james10 B…" at bounding box center [663, 134] width 197 height 135
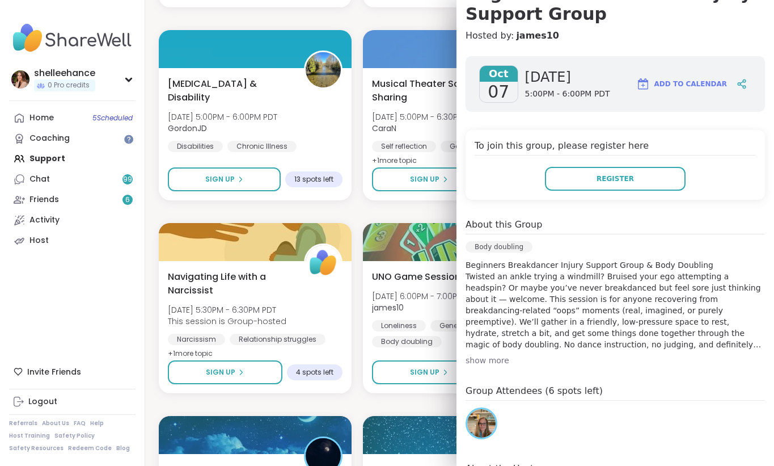
scroll to position [137, 0]
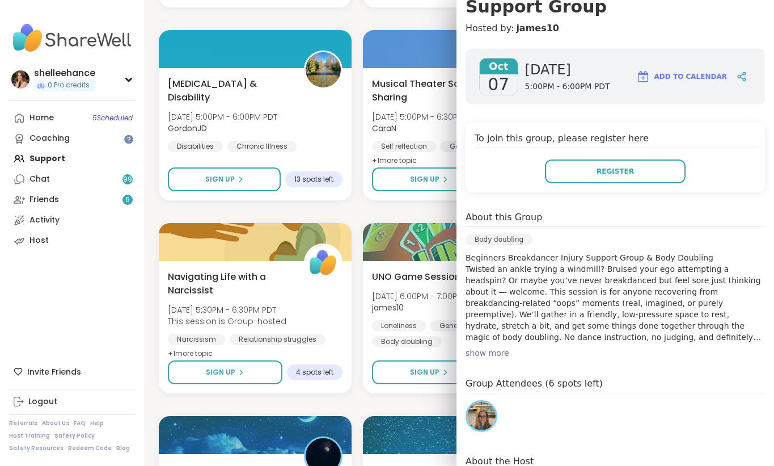
click at [445, 212] on div "Quiet Body Doubling For Productivity - [DATE] [DATE] 12:30PM - 2:00PM PDT Queen…" at bounding box center [460, 211] width 602 height 2291
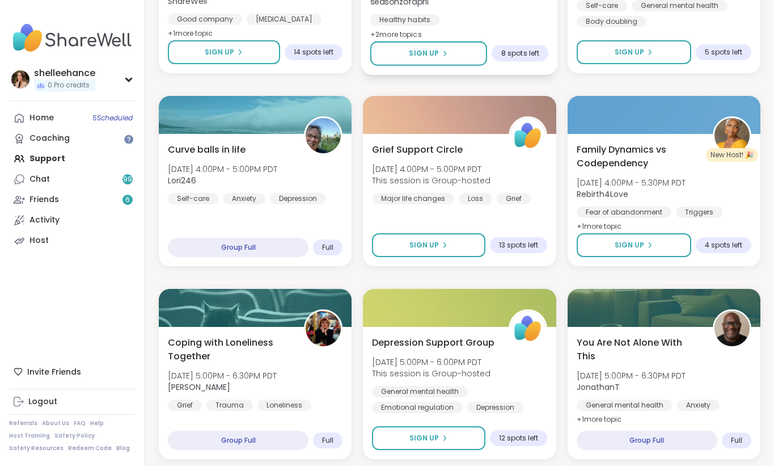
scroll to position [766, 0]
